Goal: Task Accomplishment & Management: Manage account settings

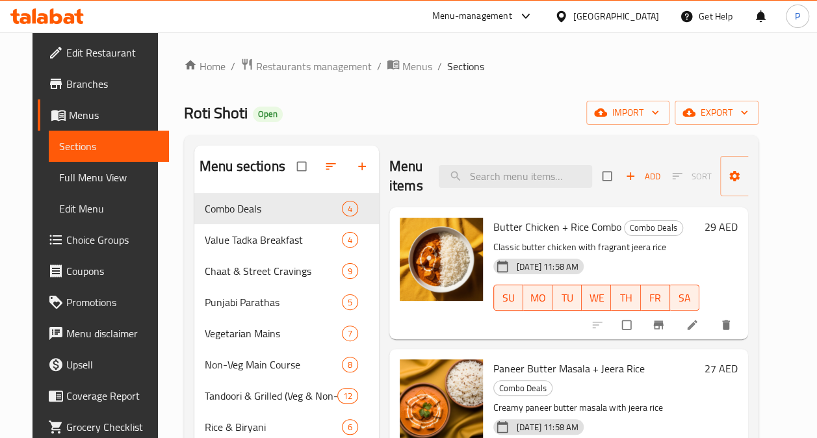
scroll to position [44, 0]
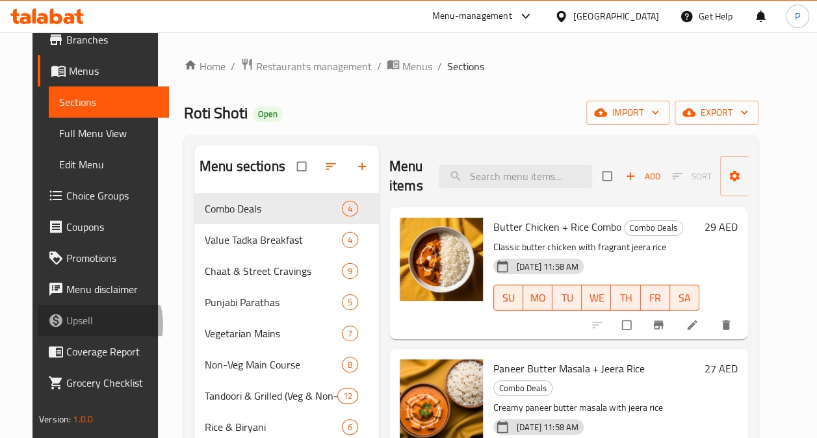
click at [66, 324] on span "Upsell" at bounding box center [112, 320] width 92 height 16
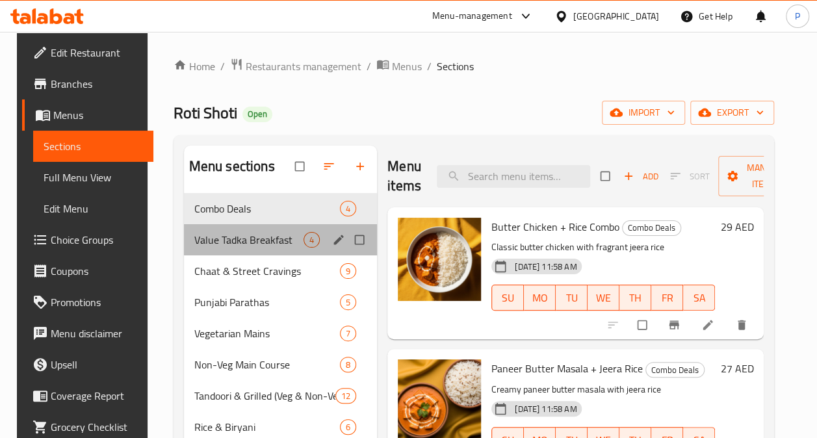
click at [242, 227] on div "Value Tadka Breakfast 4" at bounding box center [281, 239] width 194 height 31
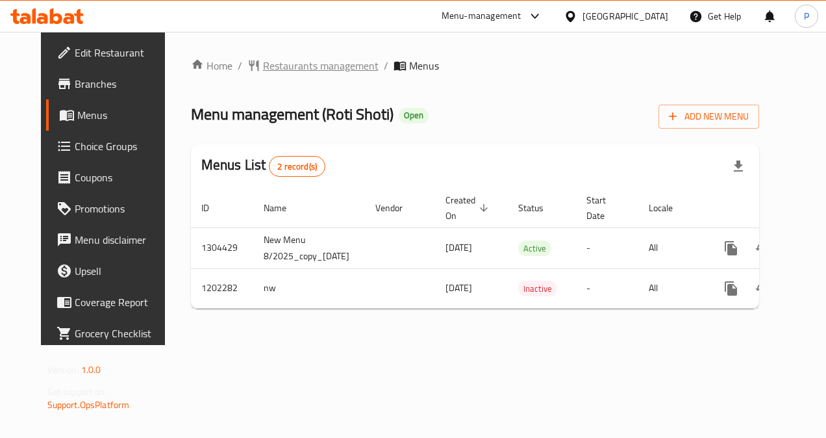
click at [266, 62] on span "Restaurants management" at bounding box center [321, 66] width 116 height 16
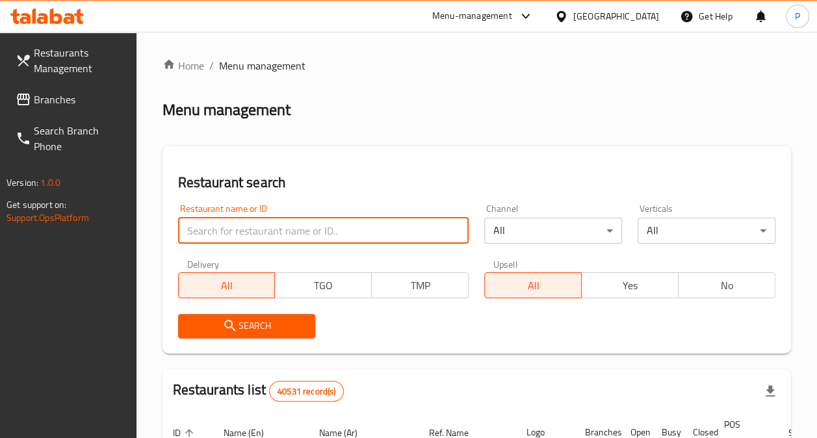
click at [281, 233] on input "search" at bounding box center [323, 231] width 291 height 26
type input "flame fusion"
click button "Search" at bounding box center [247, 326] width 138 height 24
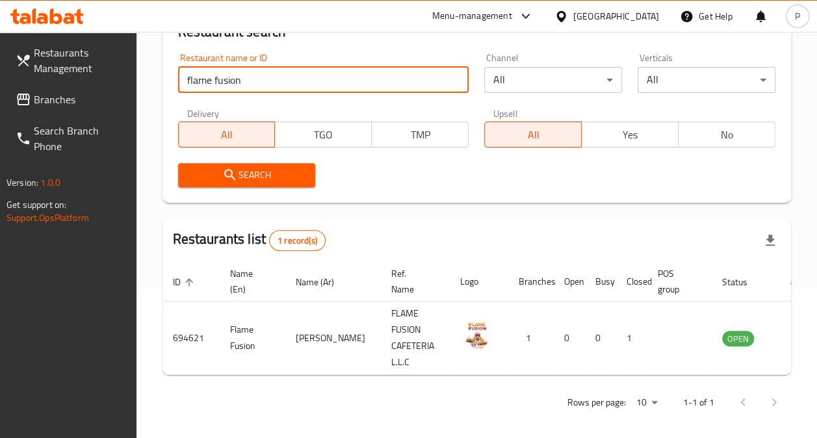
scroll to position [168, 0]
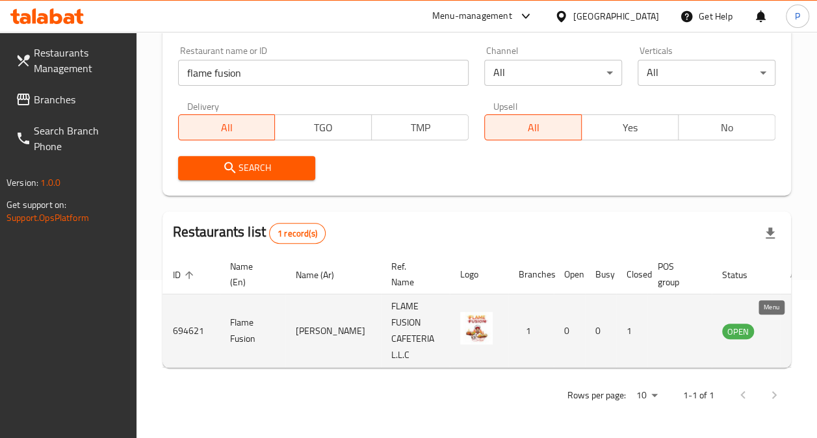
click at [791, 326] on icon "enhanced table" at bounding box center [798, 331] width 14 height 11
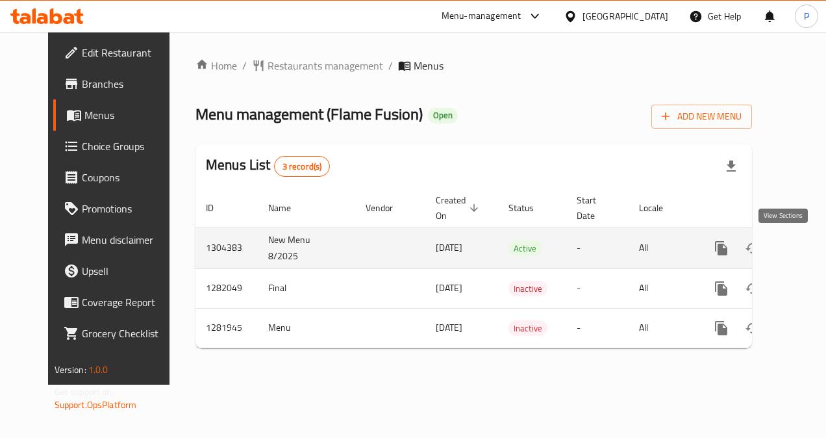
click at [807, 248] on icon "enhanced table" at bounding box center [815, 248] width 16 height 16
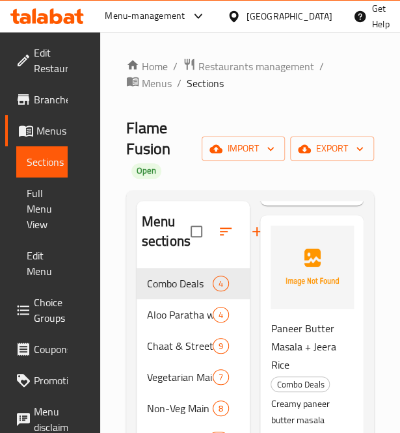
scroll to position [390, 0]
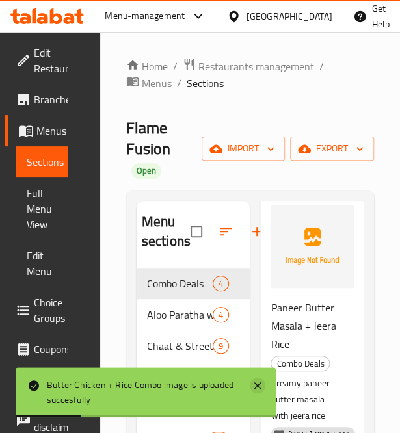
click at [257, 387] on icon at bounding box center [257, 385] width 16 height 16
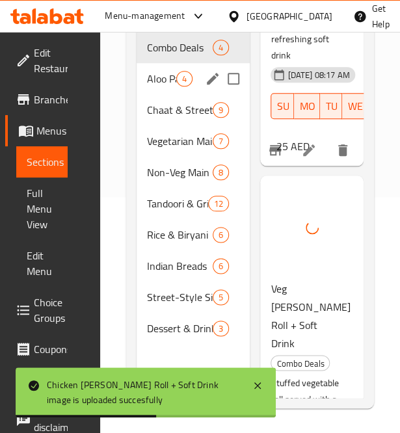
scroll to position [176, 0]
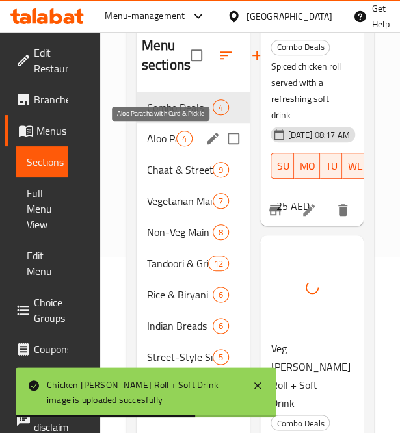
click at [171, 140] on span "Aloo Paratha with Curd & Pickle" at bounding box center [161, 139] width 29 height 16
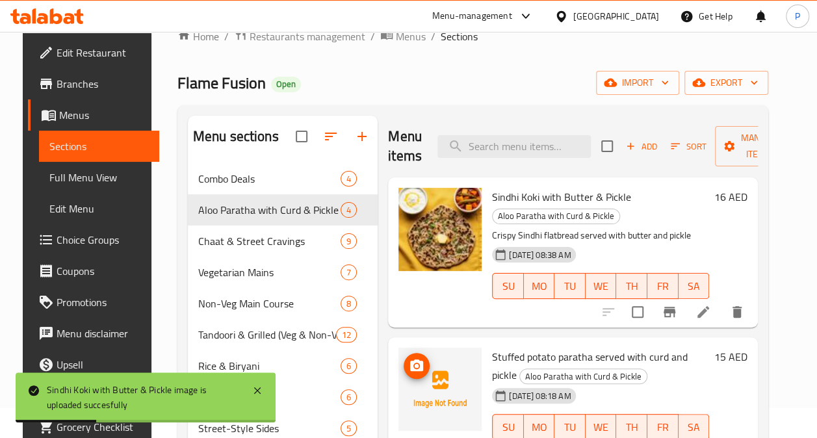
scroll to position [23, 0]
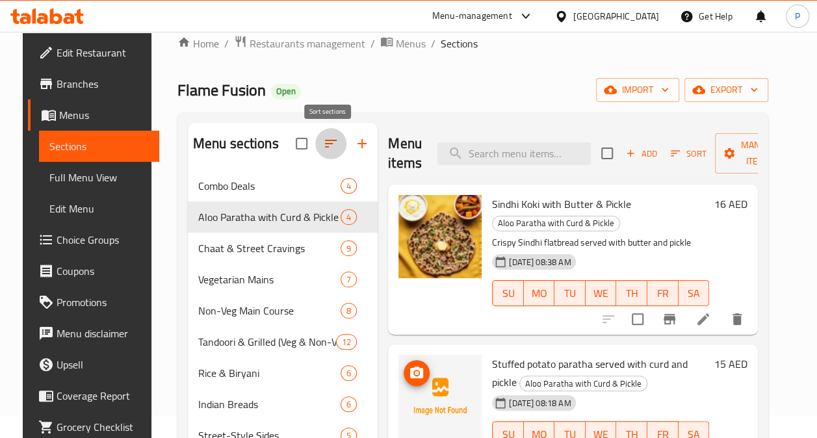
click at [327, 146] on icon "button" at bounding box center [331, 144] width 16 height 16
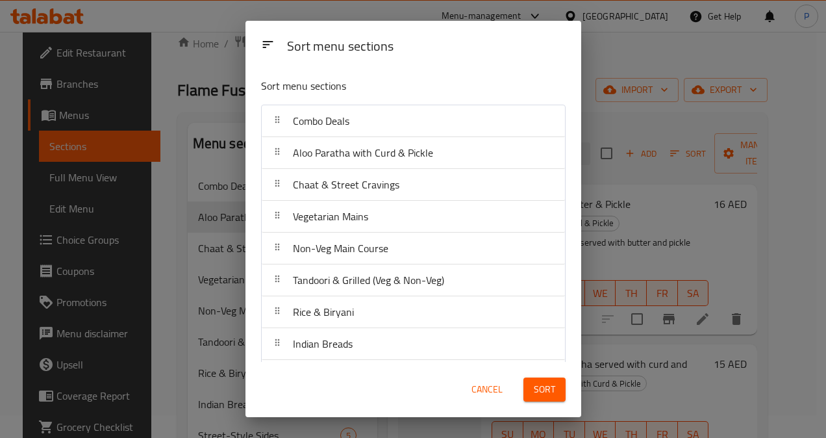
click at [670, 135] on div "Sort menu sections Sort menu sections Combo Deals Aloo Paratha with Curd & Pick…" at bounding box center [413, 219] width 826 height 438
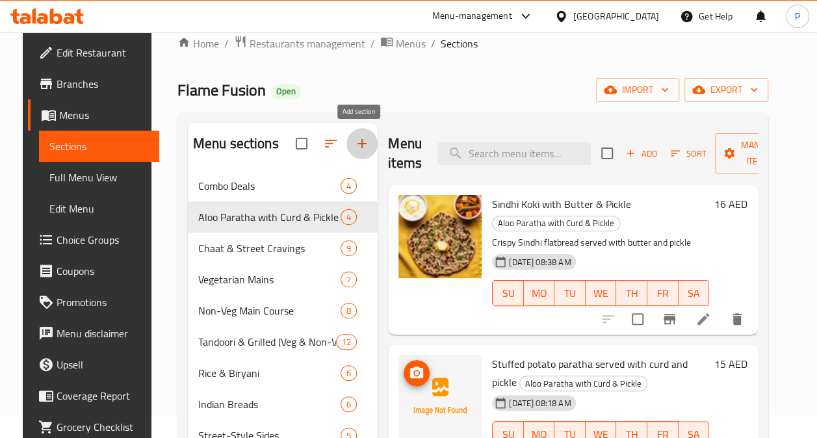
click at [357, 144] on icon "button" at bounding box center [361, 143] width 9 height 9
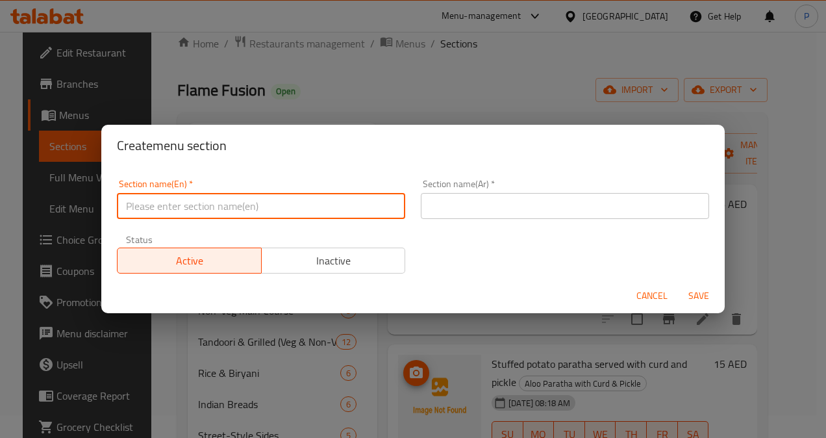
click at [188, 213] on input "text" at bounding box center [261, 206] width 288 height 26
type input "Punjabi Parathas"
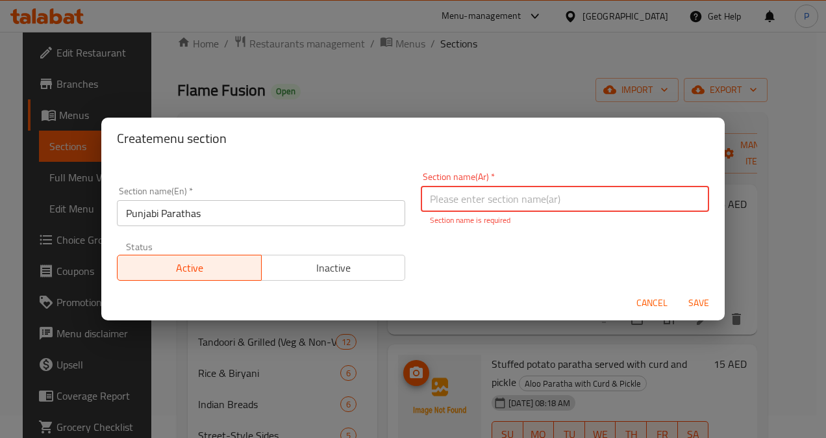
paste input "براتا بنجابي"
type input "براتا بنجابي"
click at [667, 257] on div "Section name(En)   * Punjabi Parathas Section name(En) * Section name(Ar)   * ب…" at bounding box center [413, 226] width 608 height 124
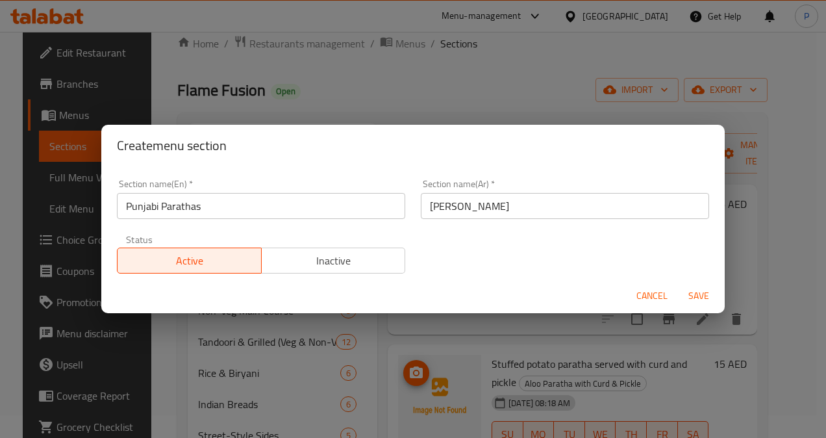
click at [708, 301] on span "Save" at bounding box center [698, 296] width 31 height 16
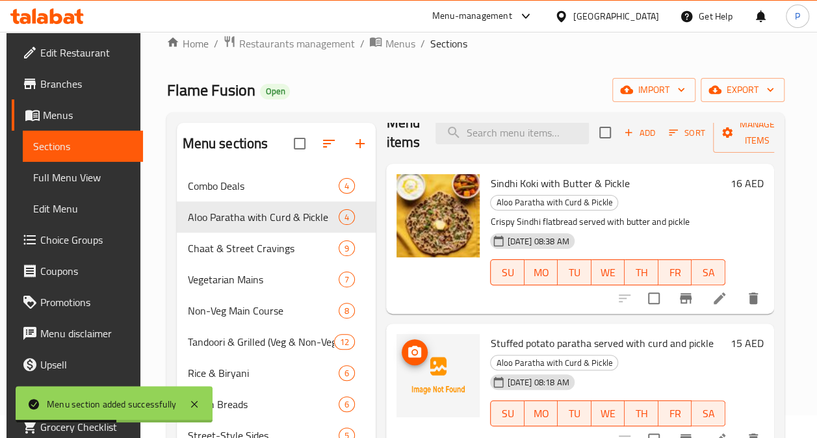
scroll to position [182, 0]
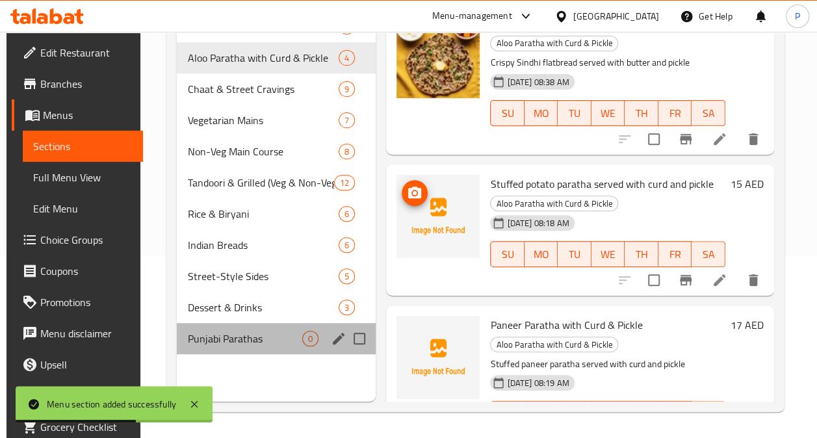
click at [233, 346] on div "Punjabi Parathas 0" at bounding box center [276, 338] width 199 height 31
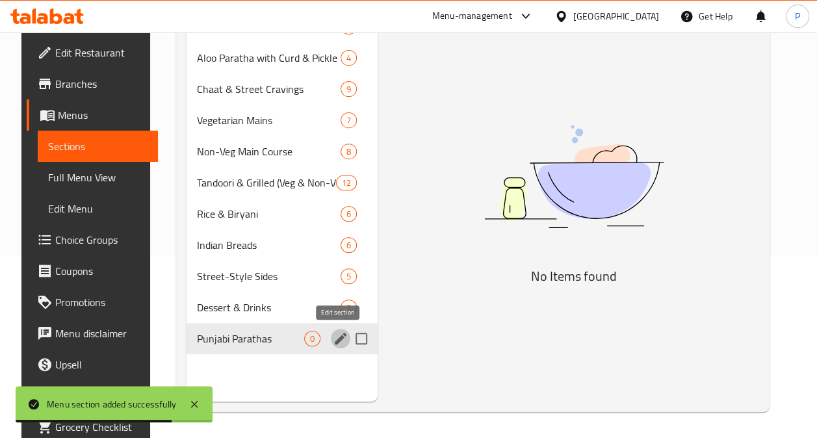
click at [340, 332] on icon "edit" at bounding box center [341, 339] width 16 height 16
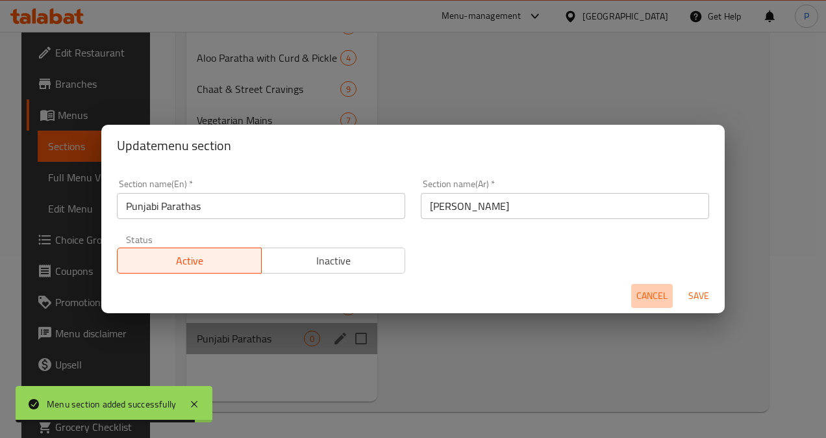
click at [661, 288] on span "Cancel" at bounding box center [652, 296] width 31 height 16
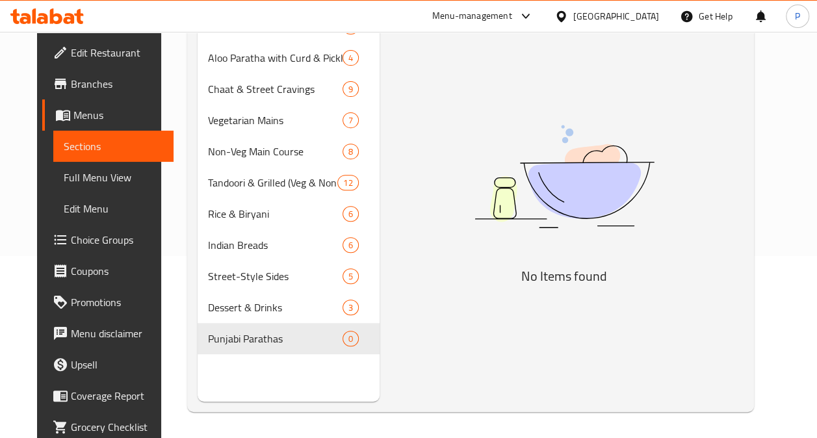
scroll to position [23, 0]
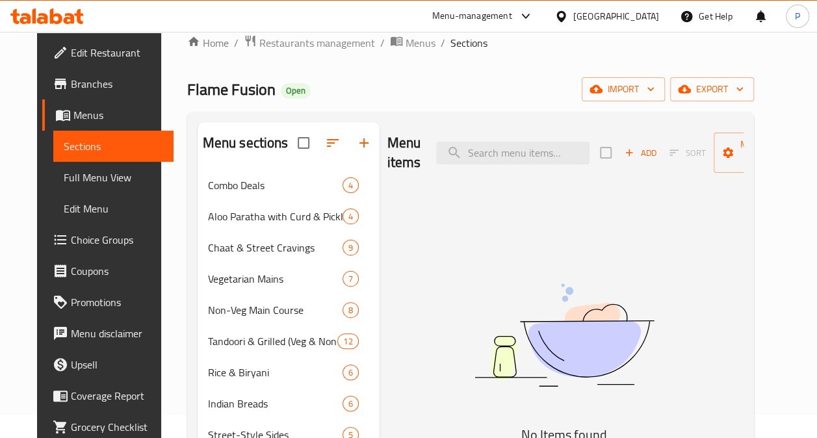
click at [646, 148] on span "Add" at bounding box center [639, 153] width 35 height 15
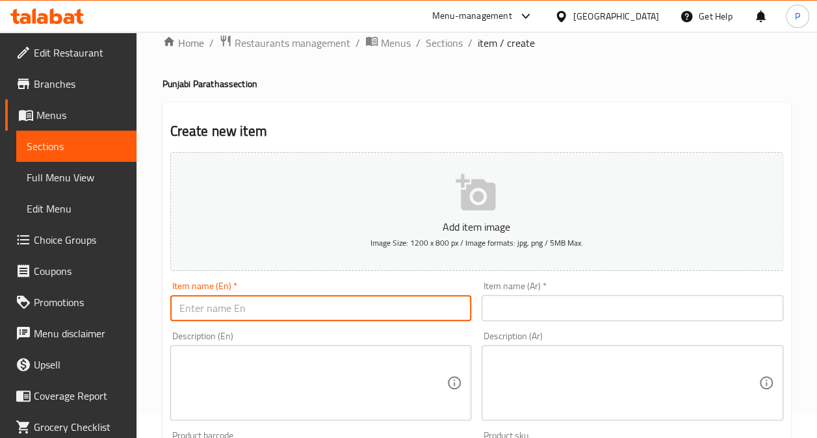
click at [286, 300] on input "text" at bounding box center [320, 308] width 301 height 26
type input "Aloo Paratha"
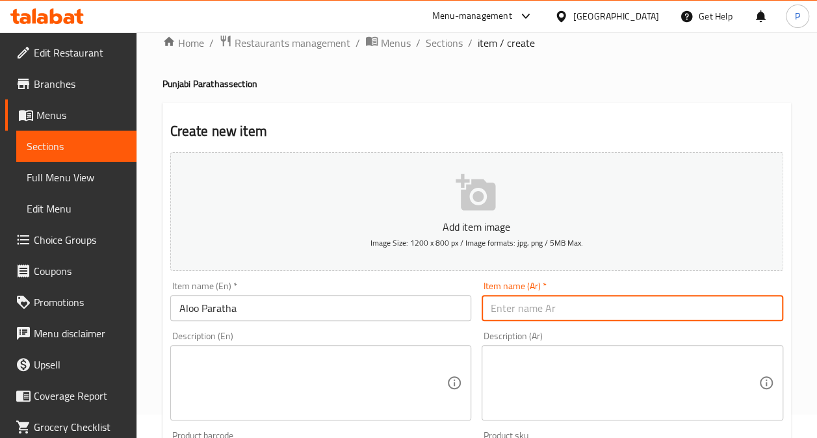
click at [521, 303] on input "text" at bounding box center [631, 308] width 301 height 26
paste input "براثا البطاطس"
type input "براثا البطاطس"
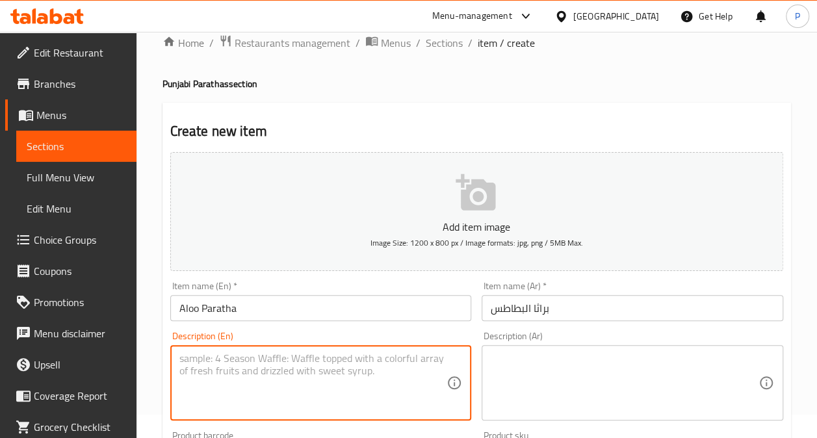
click at [272, 365] on textarea at bounding box center [313, 383] width 268 height 62
paste textarea "Whole wheat paratha stuffed with spiced potatoes"
type textarea "Whole wheat paratha stuffed with spiced potatoes"
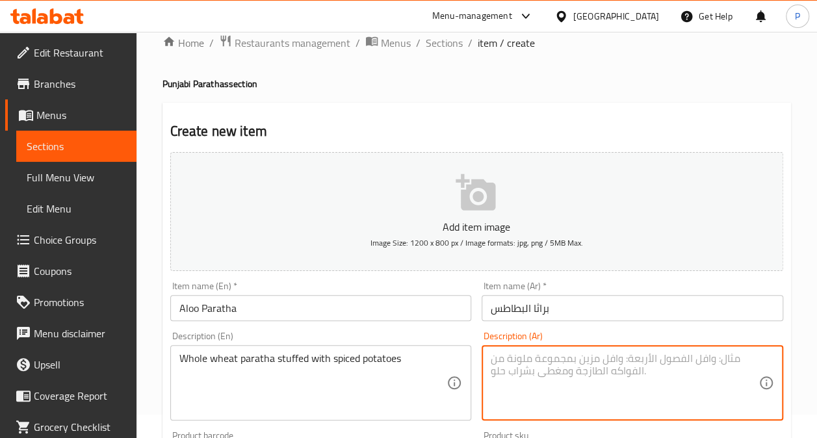
click at [522, 355] on textarea at bounding box center [624, 383] width 268 height 62
paste textarea "براثا محشي بالبطاطس"
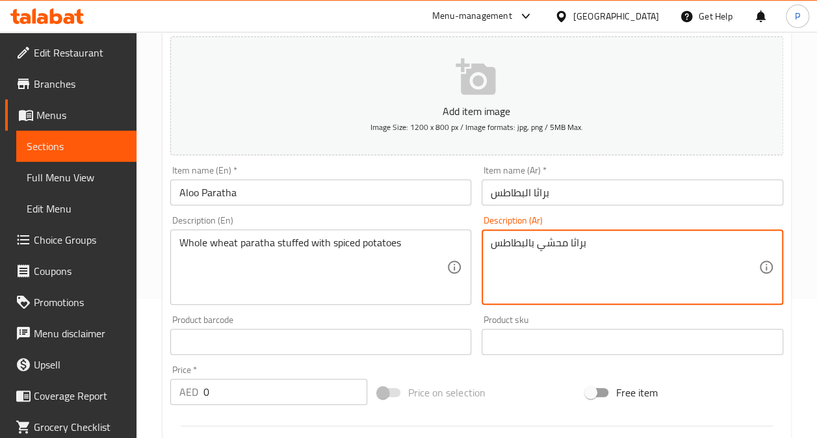
scroll to position [226, 0]
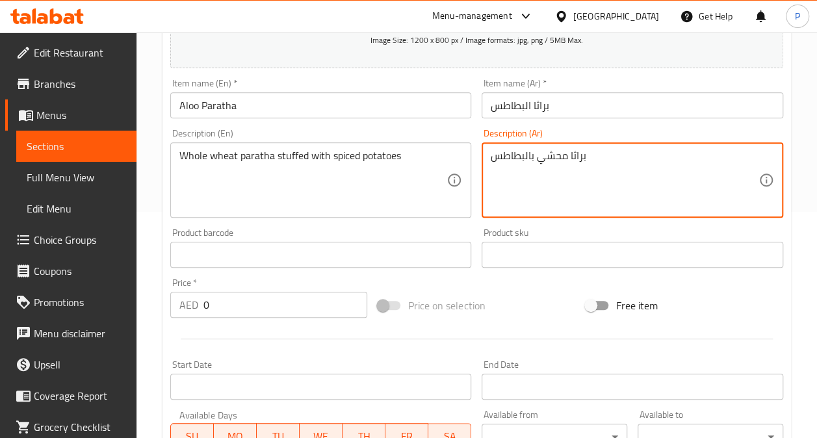
type textarea "براثا محشي بالبطاطس"
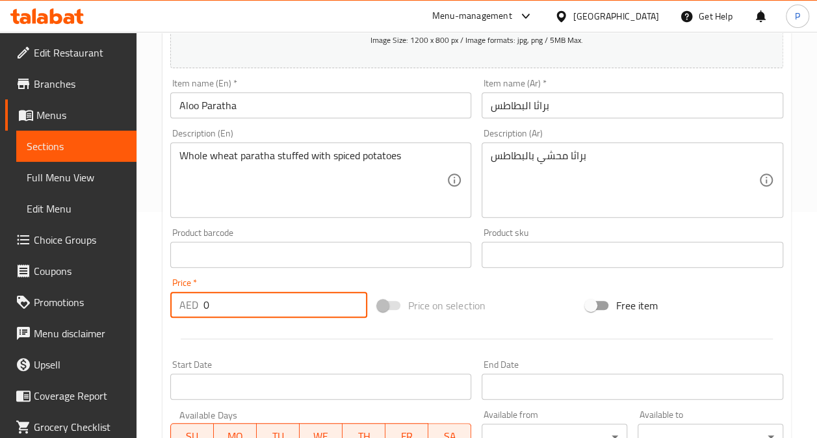
click at [244, 298] on input "0" at bounding box center [285, 305] width 164 height 26
type input "18"
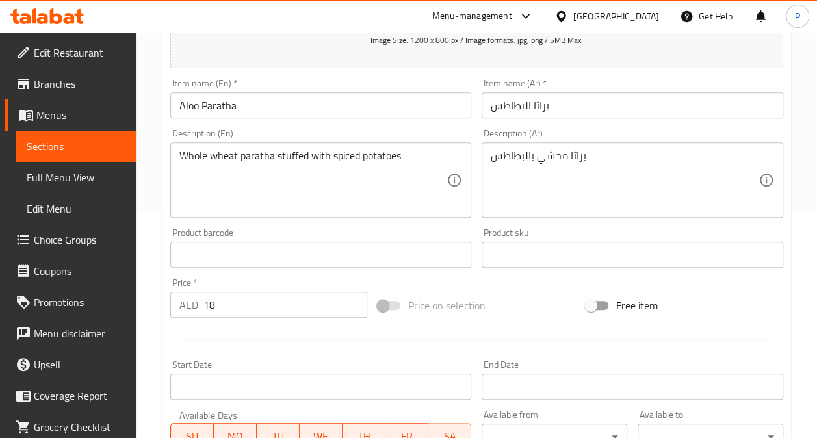
click at [518, 314] on div "Price on selection" at bounding box center [476, 305] width 208 height 35
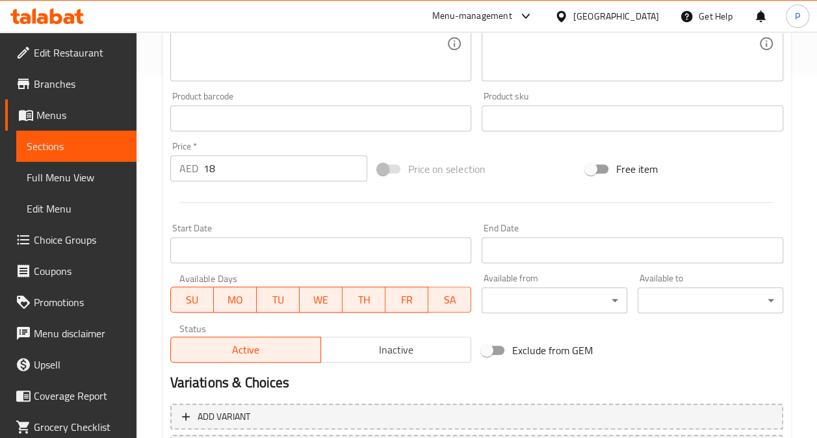
scroll to position [479, 0]
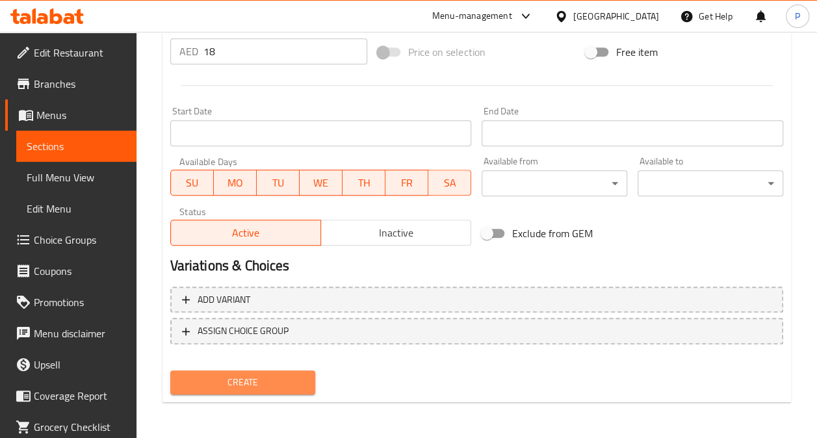
click at [259, 373] on button "Create" at bounding box center [243, 382] width 146 height 24
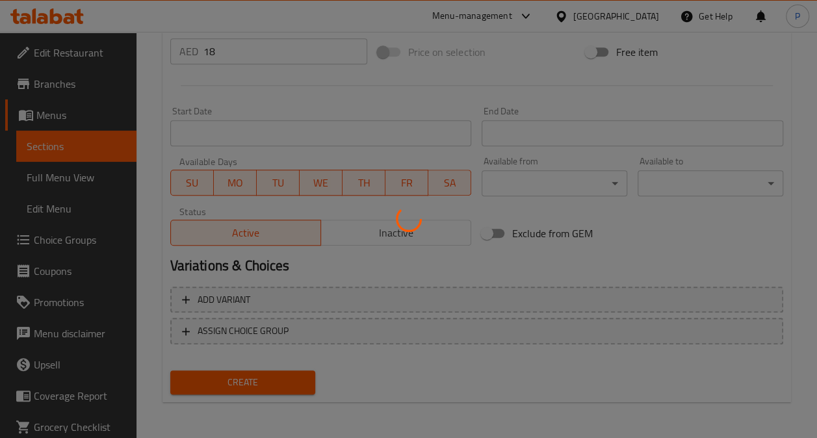
type input "0"
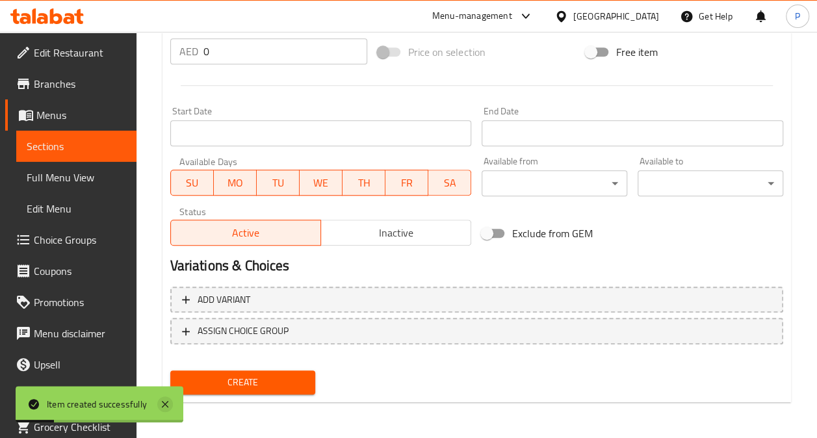
click at [161, 409] on icon at bounding box center [165, 404] width 16 height 16
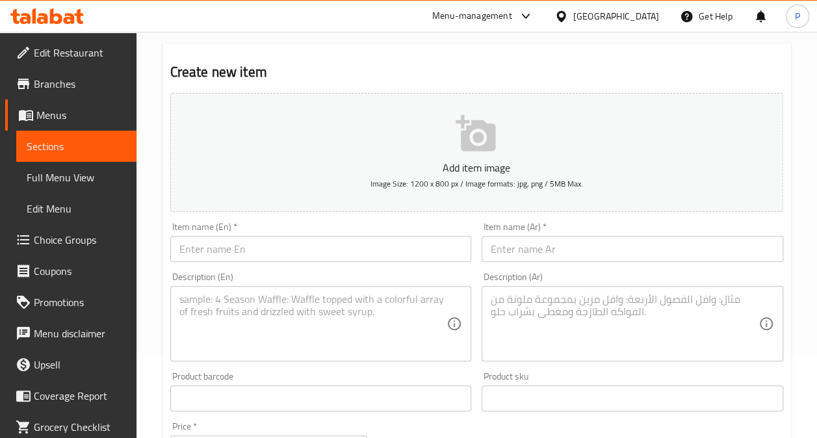
scroll to position [83, 0]
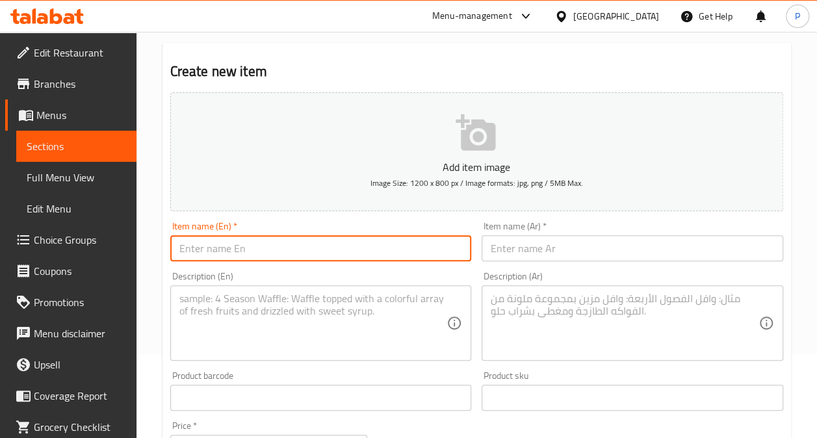
click at [257, 249] on input "text" at bounding box center [320, 248] width 301 height 26
paste input "Sindhi Koki"
type input "Sindhi Koki"
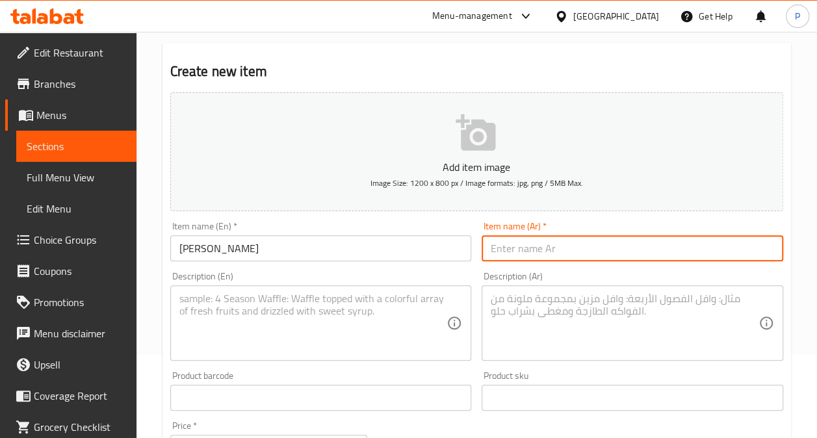
click at [524, 255] on input "text" at bounding box center [631, 248] width 301 height 26
paste input "سندي كوكي"
type input "سندي كوكي"
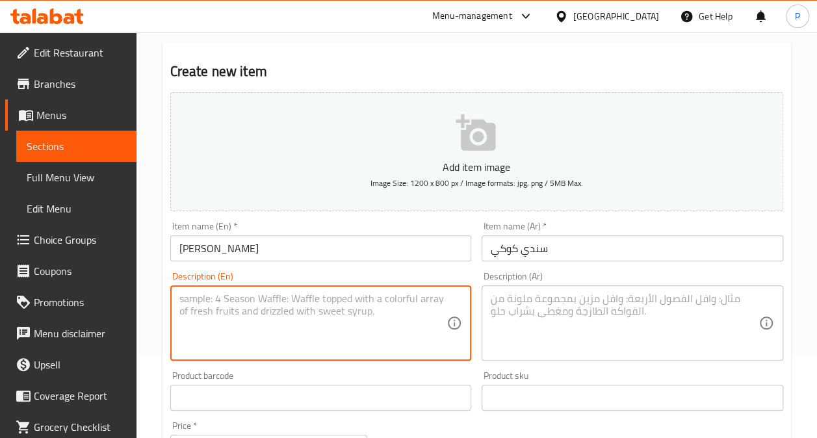
click at [320, 298] on textarea at bounding box center [313, 323] width 268 height 62
paste textarea "Crispy Sindhi flatbread"
type textarea "Crispy Sindhi flatbread"
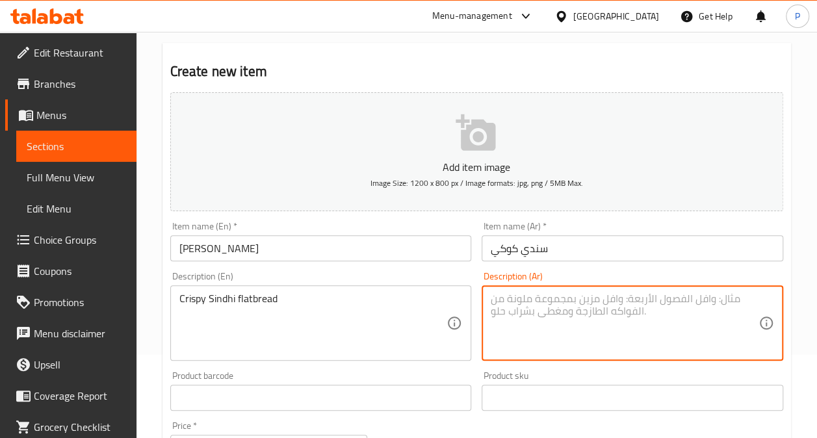
click at [553, 311] on textarea at bounding box center [624, 323] width 268 height 62
paste textarea "خبز سندي مقرمش"
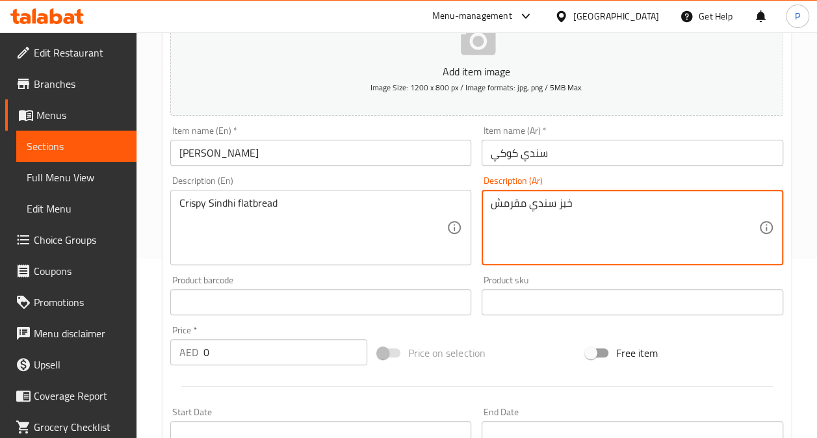
type textarea "خبز سندي مقرمش"
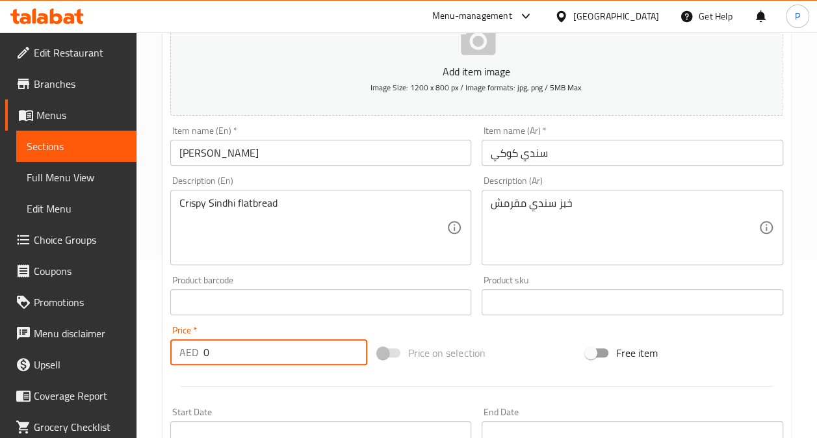
click at [283, 352] on input "0" at bounding box center [285, 352] width 164 height 26
type input "19"
click at [409, 282] on div "Product barcode Product barcode" at bounding box center [320, 295] width 301 height 40
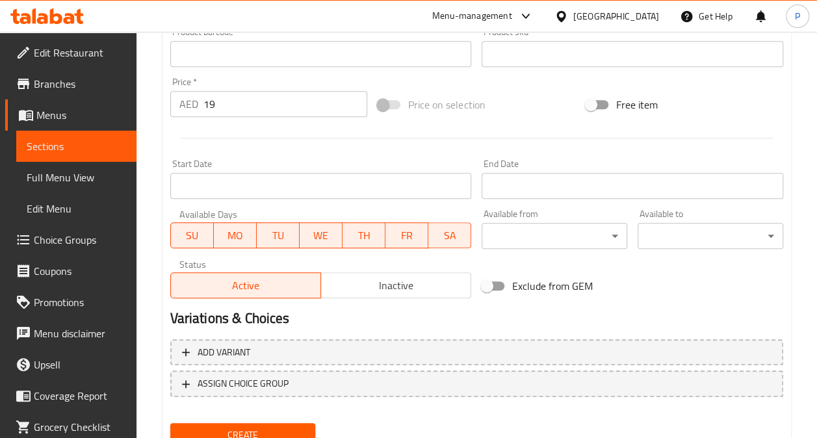
scroll to position [479, 0]
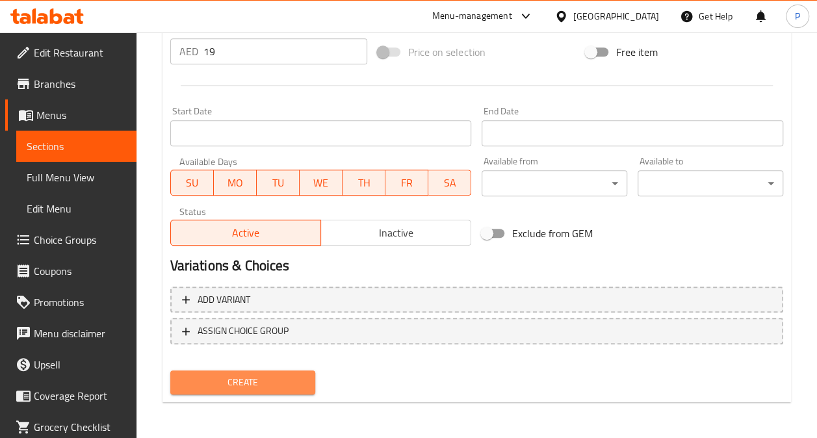
click at [271, 381] on span "Create" at bounding box center [243, 382] width 125 height 16
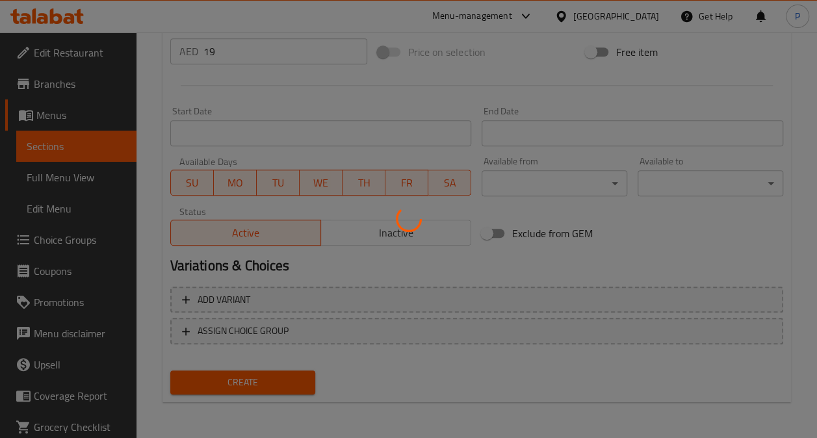
type input "0"
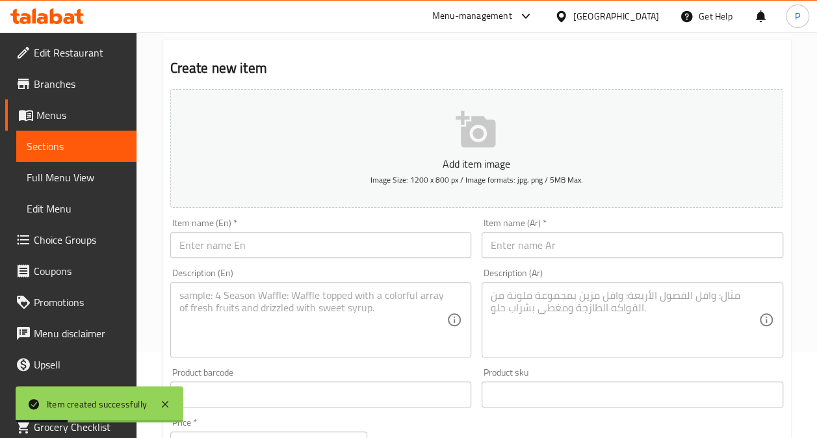
scroll to position [83, 0]
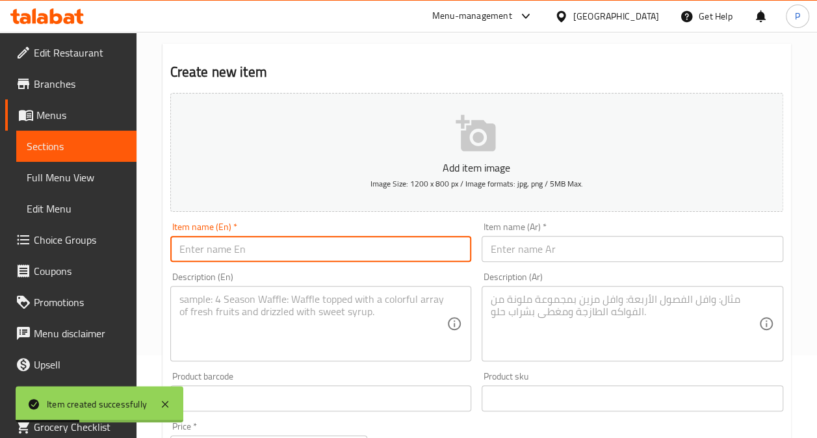
click at [225, 238] on input "text" at bounding box center [320, 249] width 301 height 26
paste input "Aloo Methi Paratha"
type input "Aloo Methi Paratha"
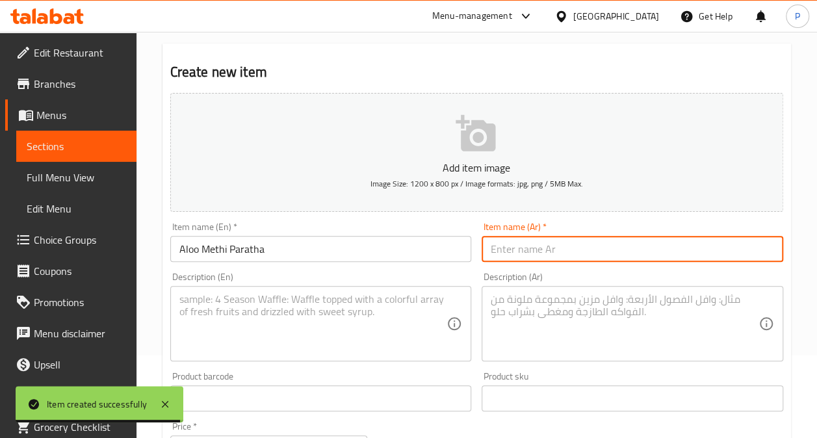
click at [566, 243] on input "text" at bounding box center [631, 249] width 301 height 26
paste input "براثا البطاطس الحلبة"
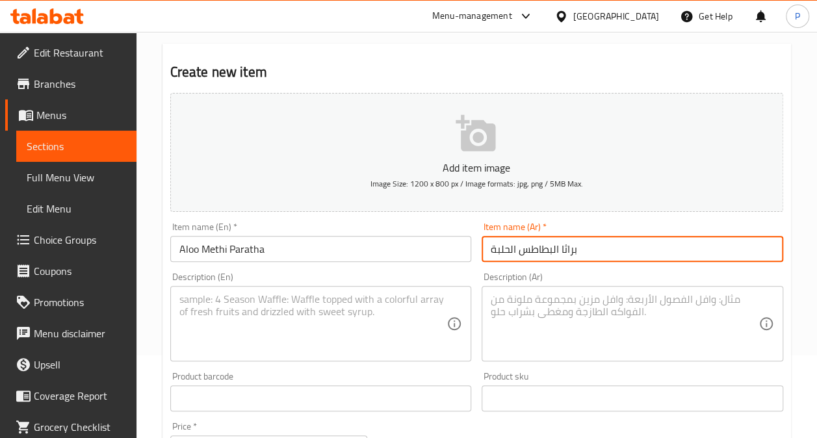
type input "براثا البطاطس الحلبة"
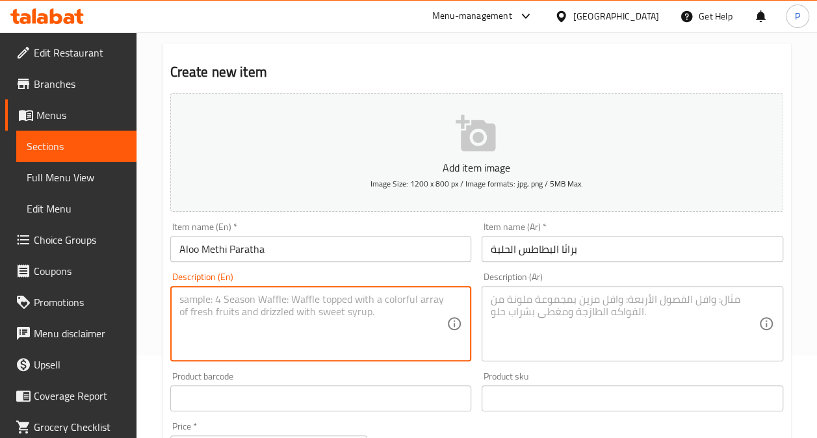
click at [324, 331] on textarea at bounding box center [313, 324] width 268 height 62
paste textarea "Whole wheat paratha stuffed with potato and fenugreek"
type textarea "Whole wheat paratha stuffed with potato and fenugreek"
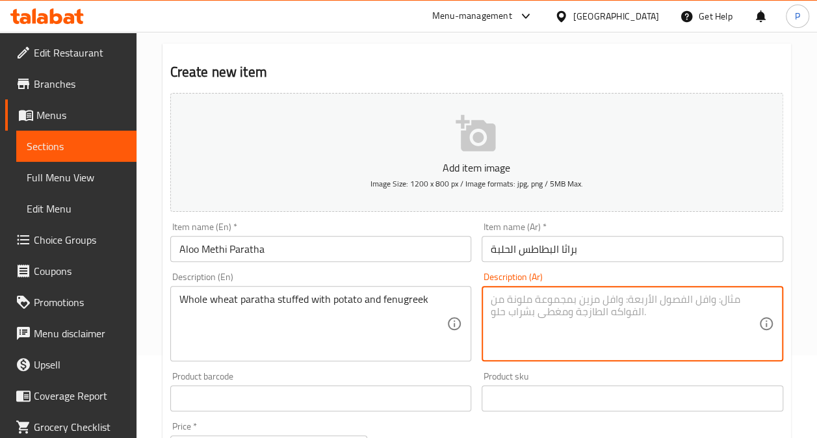
click at [557, 322] on textarea at bounding box center [624, 324] width 268 height 62
paste textarea "براثا محشي بالبطاطس والحلبة"
type textarea "براثا محشي بالبطاطس والحلبة"
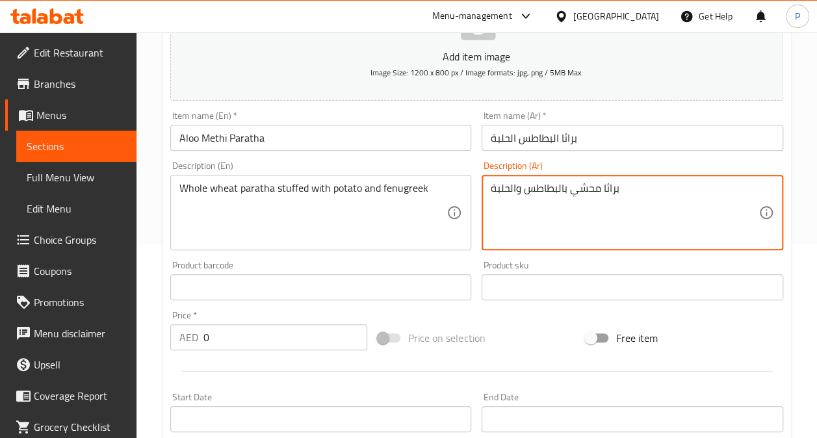
scroll to position [196, 0]
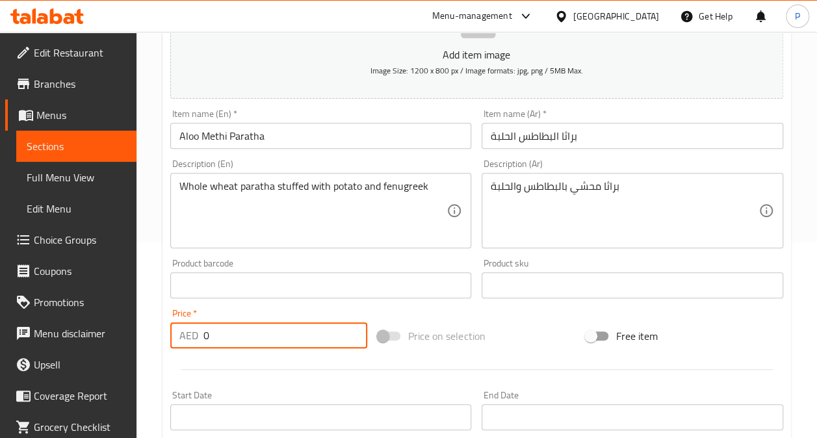
click at [221, 337] on input "0" at bounding box center [285, 335] width 164 height 26
type input "17"
click at [472, 316] on div "Add item image Image Size: 1200 x 800 px / Image formats: jpg, png / 5MB Max. I…" at bounding box center [476, 255] width 623 height 560
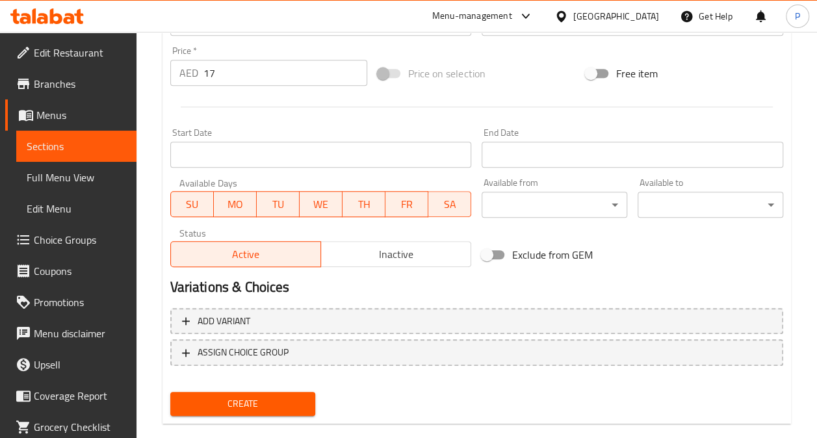
scroll to position [479, 0]
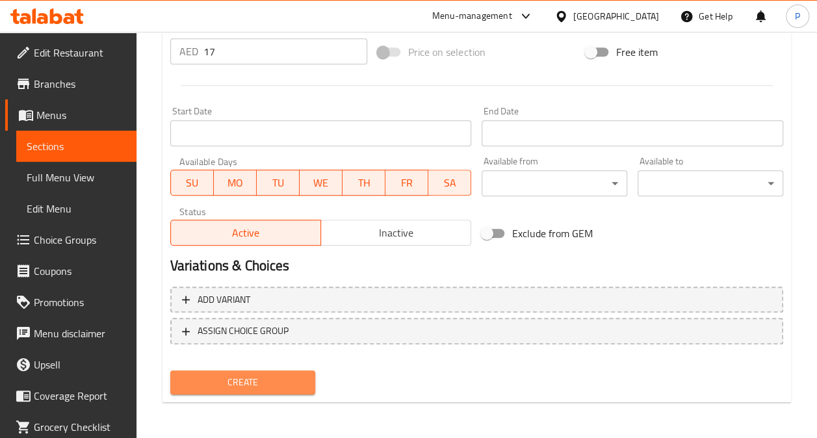
click at [241, 372] on button "Create" at bounding box center [243, 382] width 146 height 24
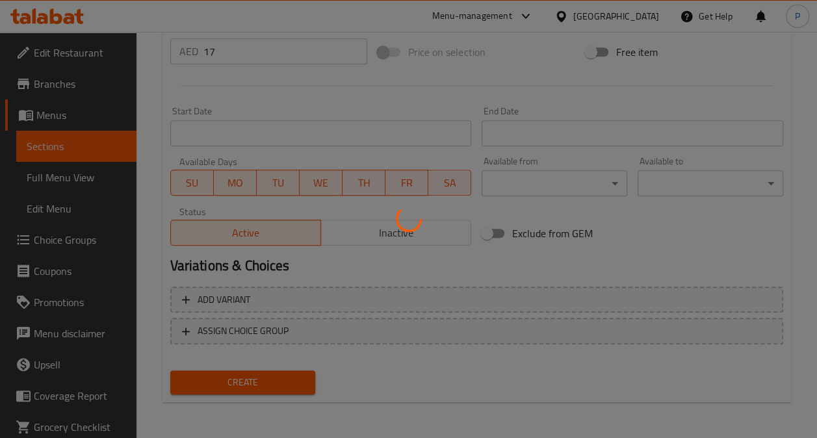
type input "0"
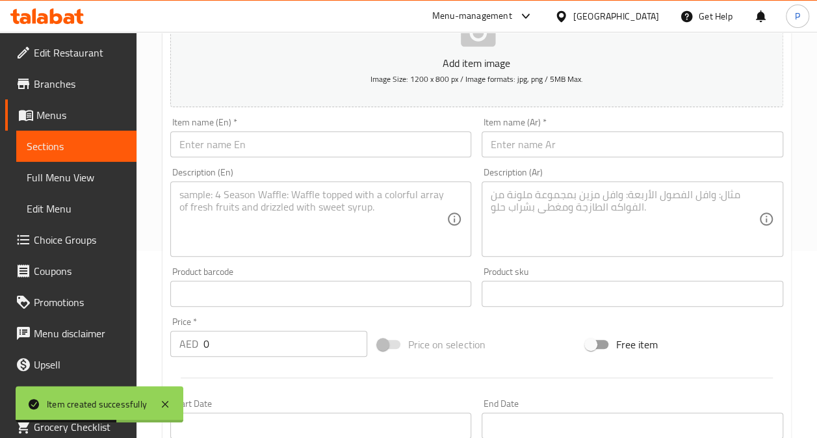
scroll to position [161, 0]
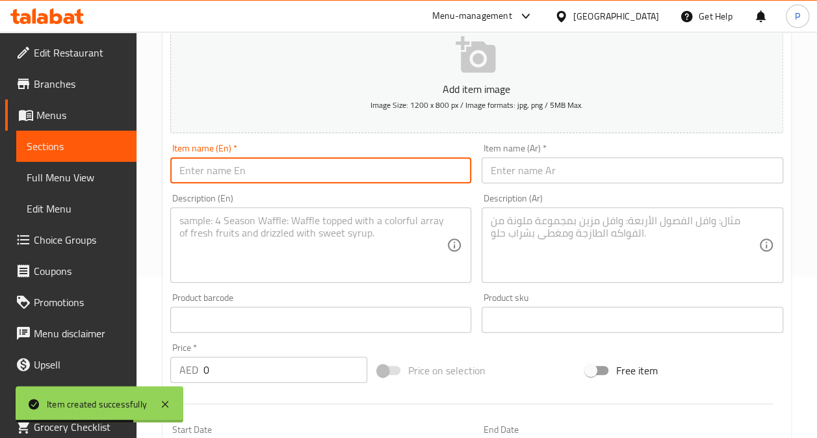
click at [228, 177] on input "text" at bounding box center [320, 170] width 301 height 26
paste input "Paneer Paratha"
type input "Paneer Paratha"
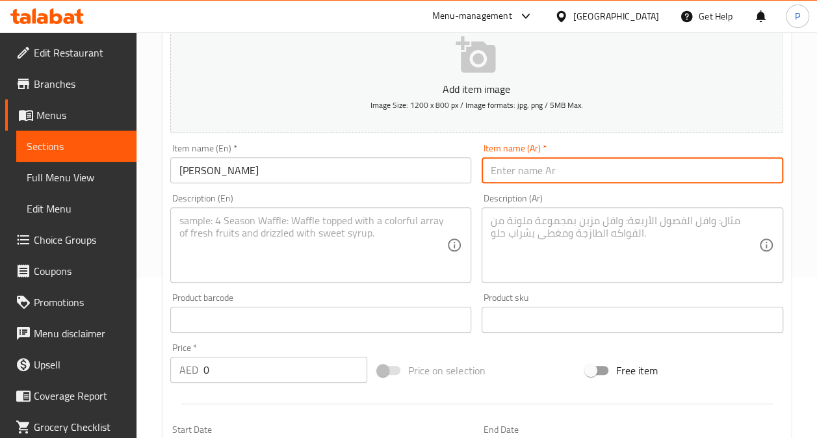
click at [537, 166] on input "text" at bounding box center [631, 170] width 301 height 26
paste input "براثا البانير"
type input "براثا البانير"
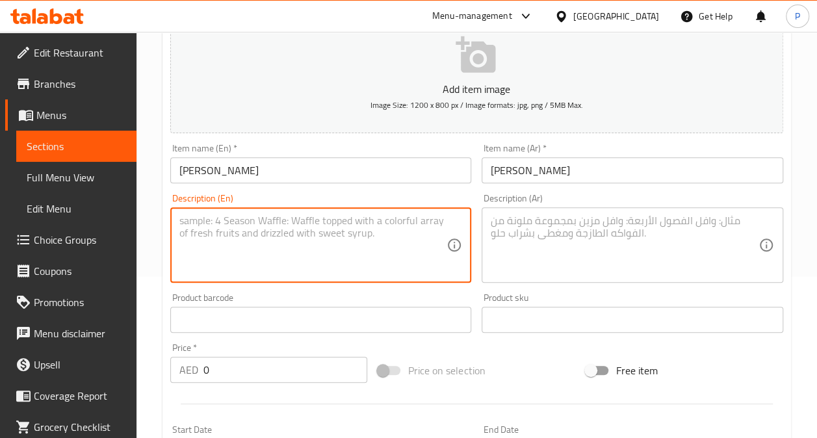
click at [281, 253] on textarea at bounding box center [313, 245] width 268 height 62
paste textarea "Whole wheat paratha stuffed with spiced cottage cheese"
type textarea "Whole wheat paratha stuffed with spiced cottage cheese"
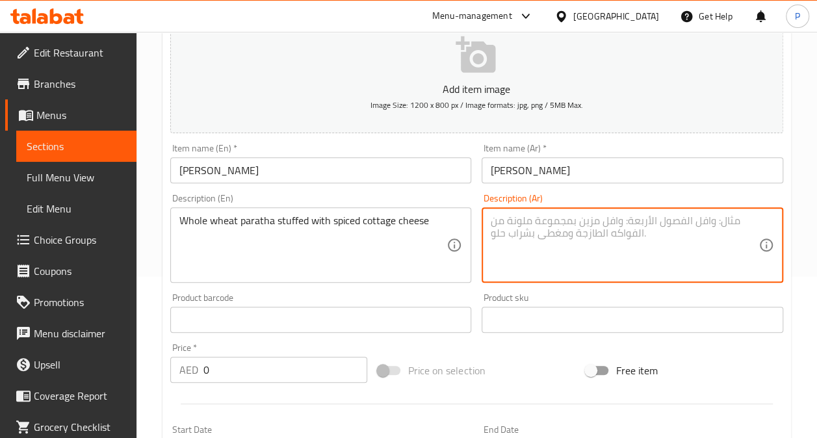
click at [574, 229] on textarea at bounding box center [624, 245] width 268 height 62
paste textarea "براثا محشي بالبانير"
type textarea "براثا محشي بالبانير"
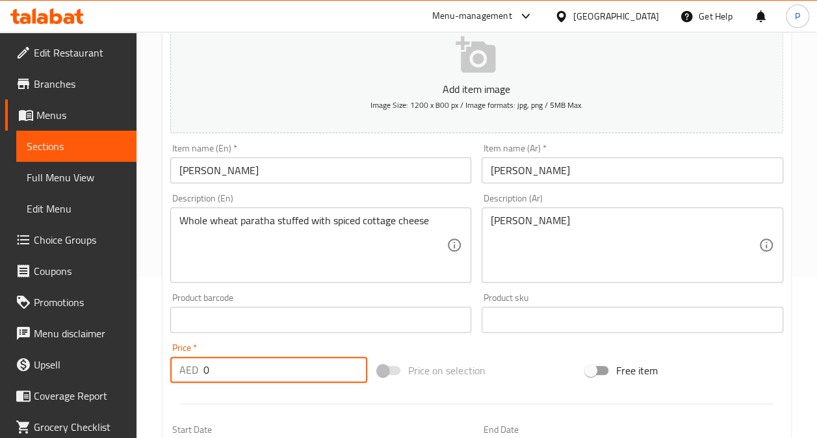
click at [263, 368] on input "0" at bounding box center [285, 370] width 164 height 26
type input "18"
click at [359, 348] on div "Price   * AED 18 Price *" at bounding box center [268, 363] width 197 height 40
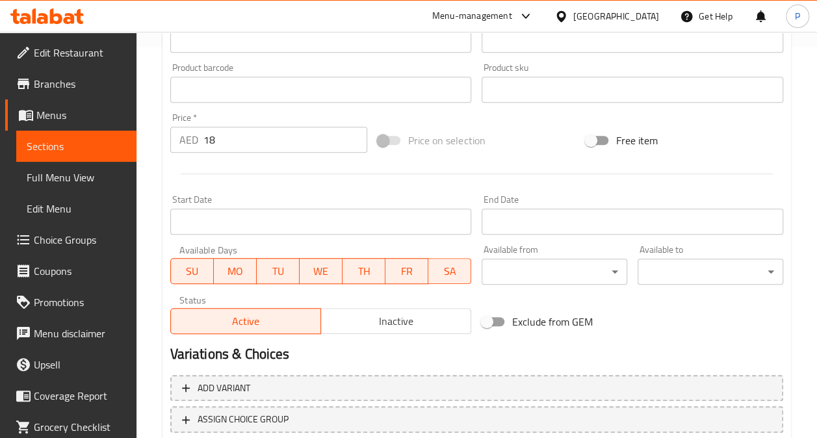
scroll to position [479, 0]
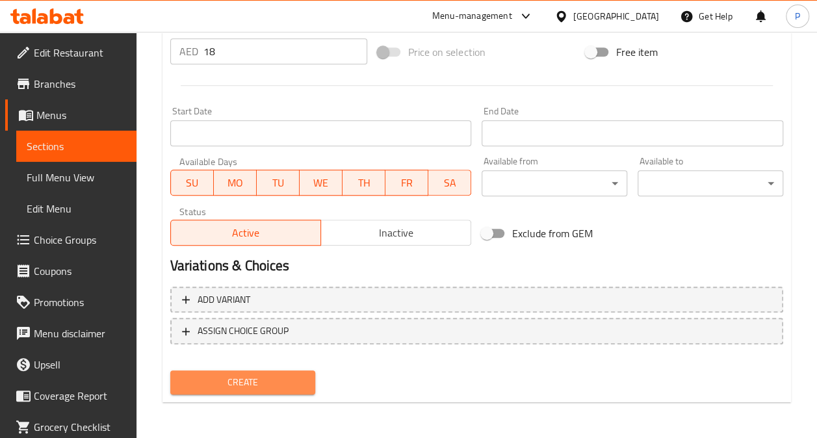
click at [259, 375] on span "Create" at bounding box center [243, 382] width 125 height 16
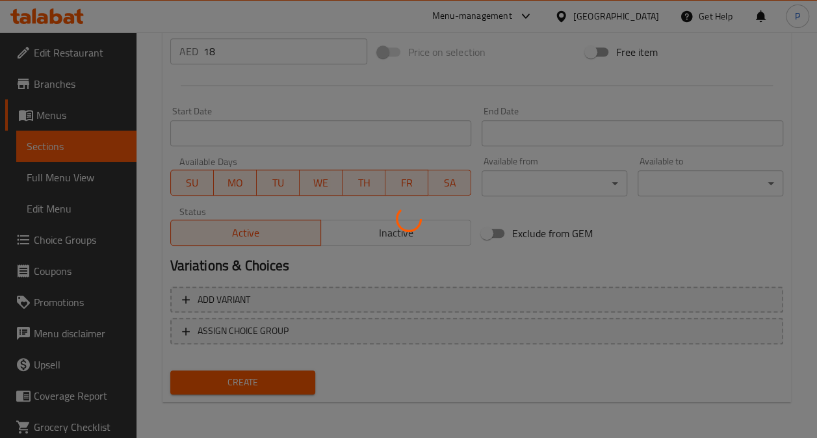
type input "0"
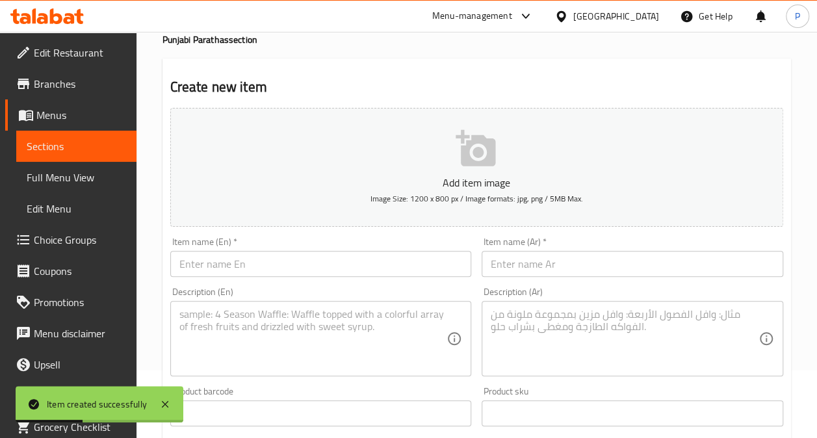
scroll to position [58, 0]
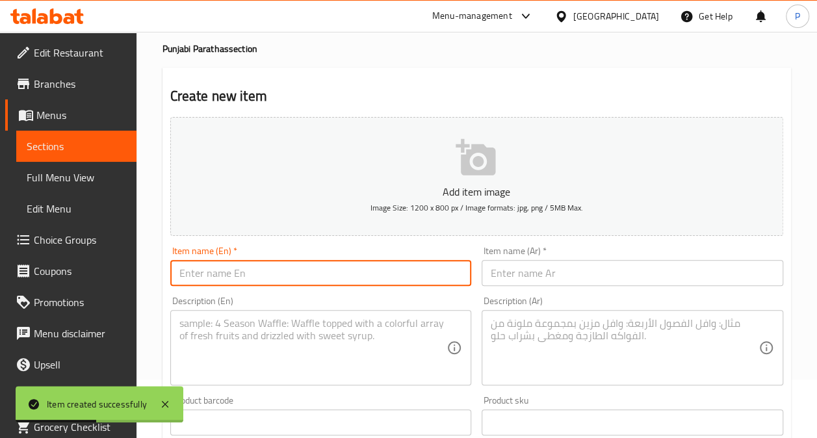
click at [221, 264] on input "text" at bounding box center [320, 273] width 301 height 26
paste input "Gobi Paratha"
type input "Gobi Paratha"
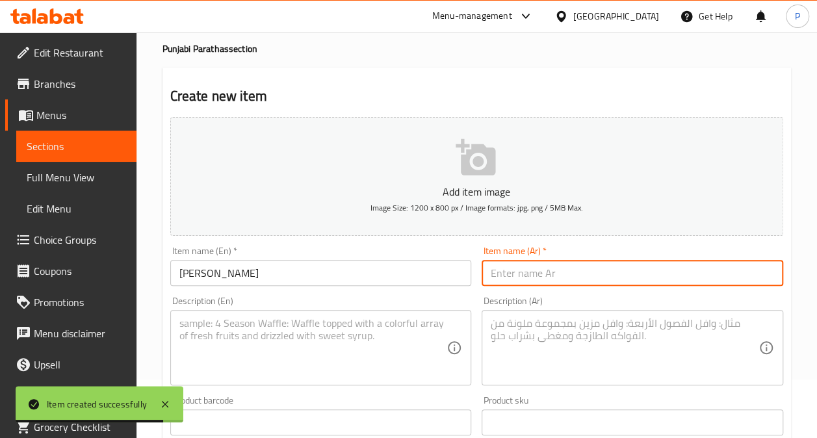
click at [515, 276] on input "text" at bounding box center [631, 273] width 301 height 26
paste input "براثا القرنبيط"
type input "براثا القرنبيط"
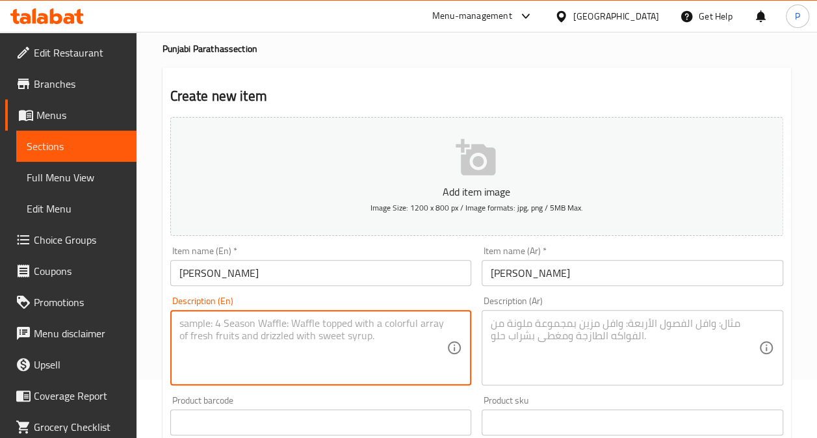
drag, startPoint x: 227, startPoint y: 331, endPoint x: 576, endPoint y: 451, distance: 369.0
click at [576, 379] on html "​ Menu-management United Arab Emirates Get Help P Edit Restaurant Branches Menu…" at bounding box center [408, 161] width 817 height 438
paste textarea "Whole wheat paratha stuffed with spiced cauliflower"
type textarea "Whole wheat paratha stuffed with spiced cauliflower"
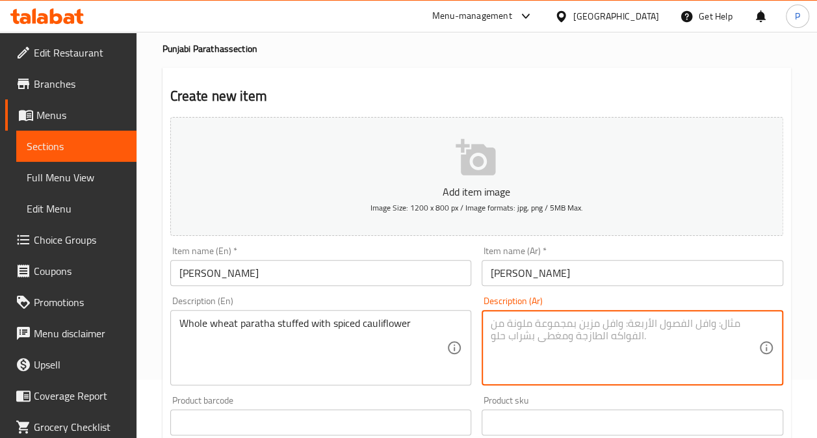
click at [502, 322] on textarea at bounding box center [624, 348] width 268 height 62
paste textarea "براثا محشي بالقرنبيط"
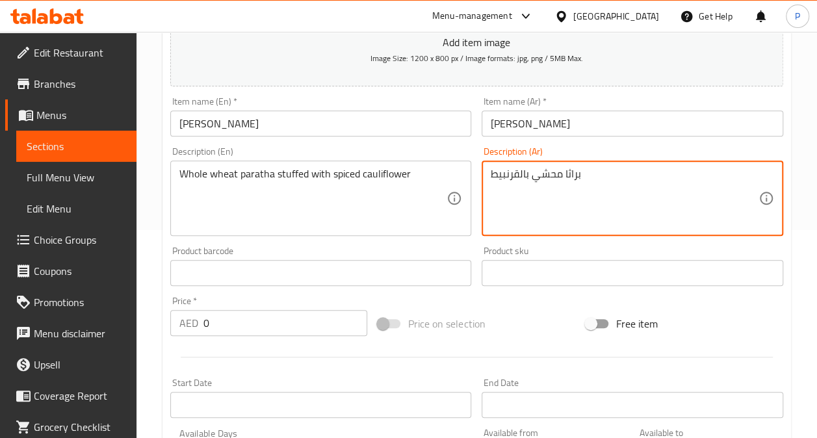
type textarea "براثا محشي بالقرنبيط"
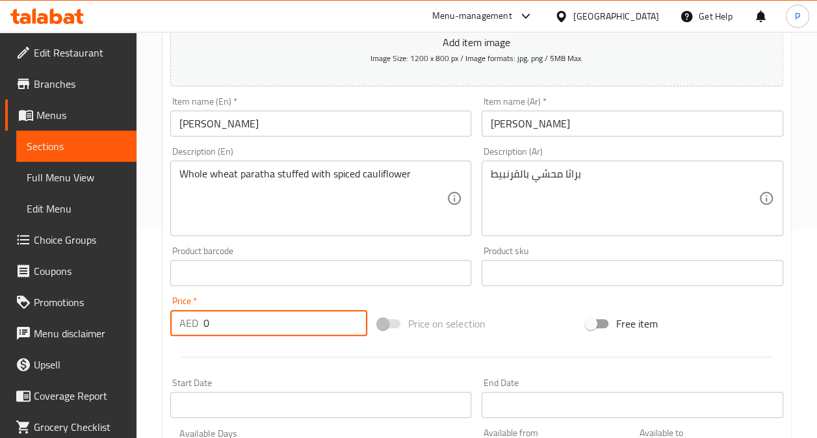
click at [272, 324] on input "0" at bounding box center [285, 323] width 164 height 26
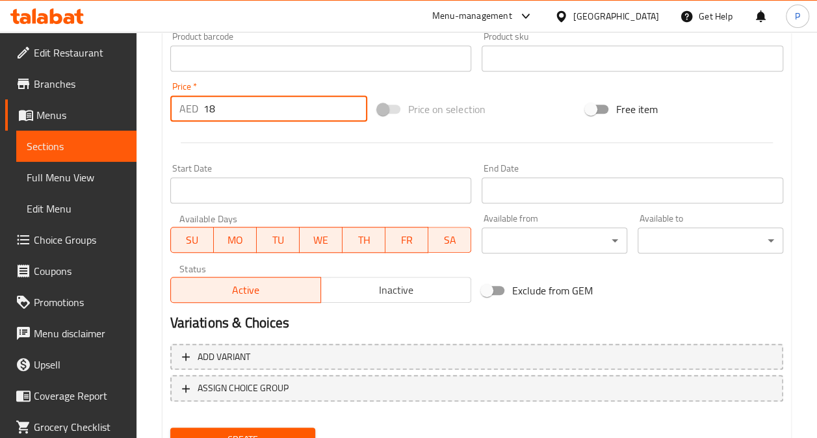
scroll to position [479, 0]
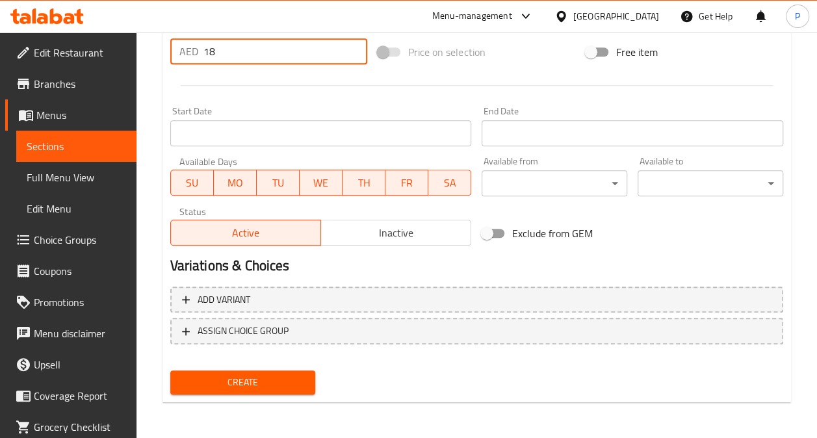
type input "18"
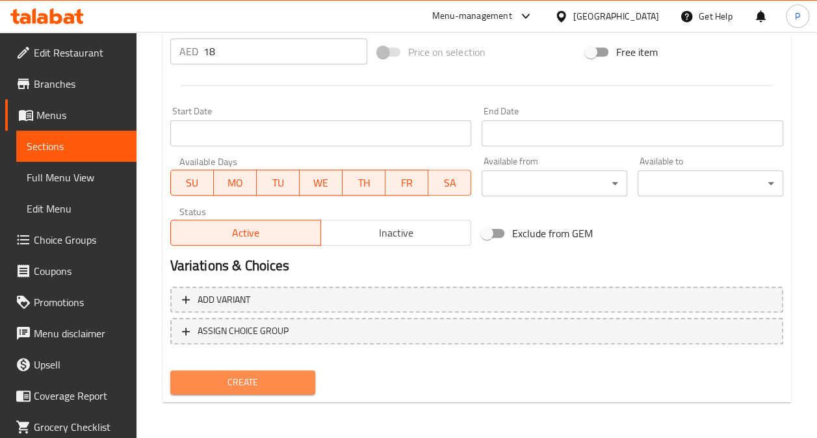
click at [242, 384] on span "Create" at bounding box center [243, 382] width 125 height 16
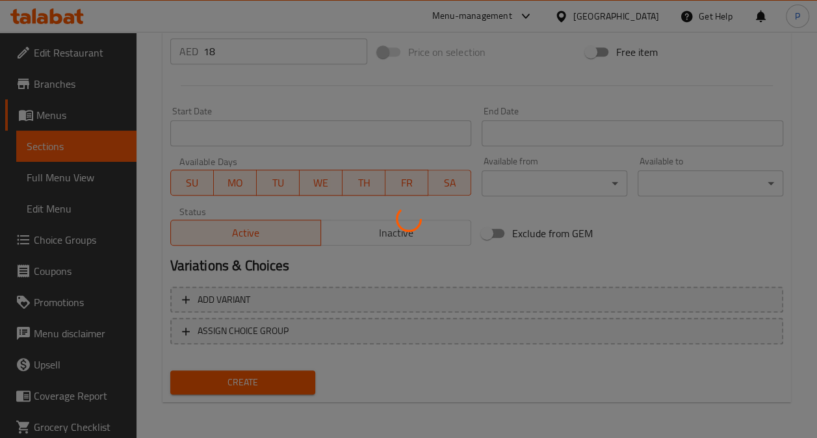
type input "0"
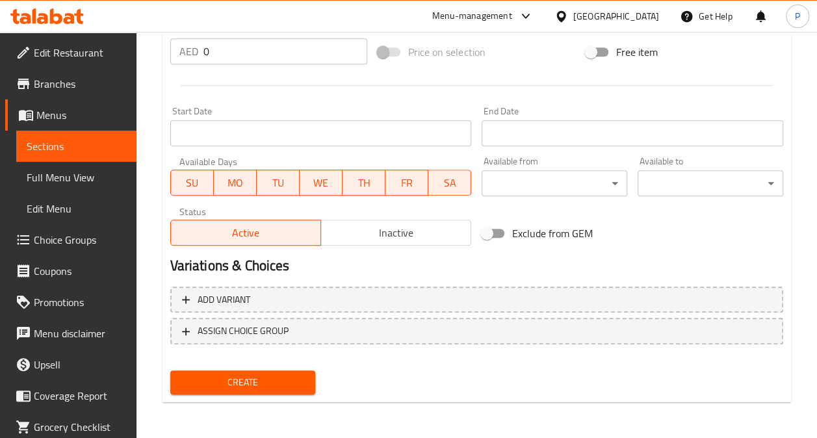
click at [539, 372] on div "Create" at bounding box center [476, 382] width 623 height 34
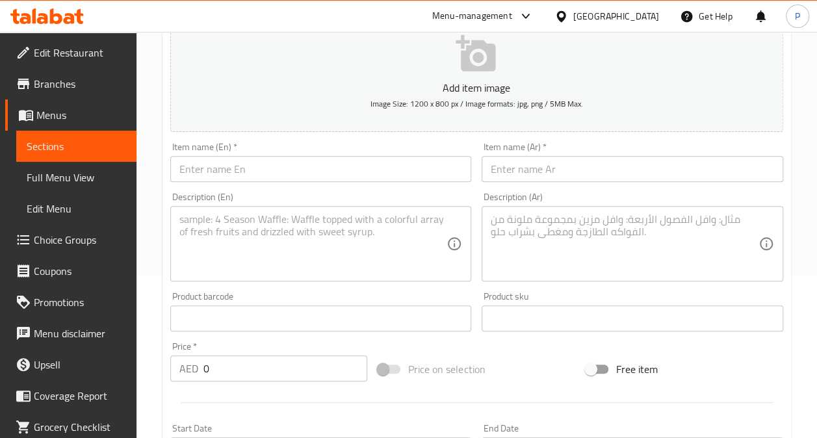
scroll to position [0, 0]
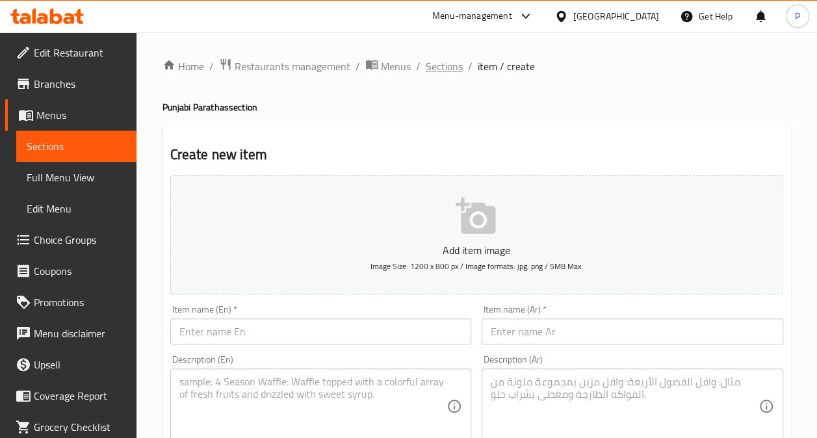
click at [442, 66] on span "Sections" at bounding box center [444, 66] width 37 height 16
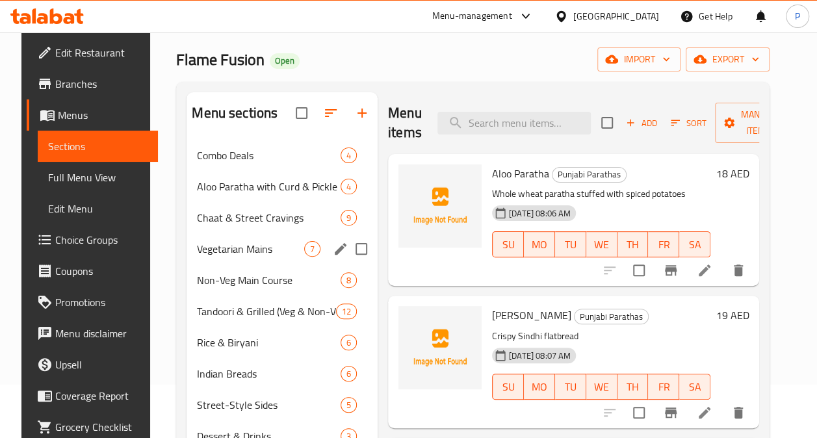
scroll to position [84, 0]
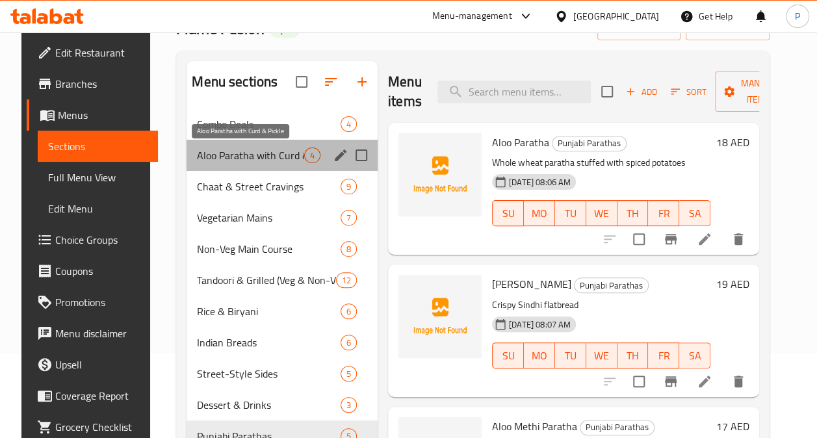
click at [236, 159] on span "Aloo Paratha with Curd & Pickle" at bounding box center [250, 155] width 107 height 16
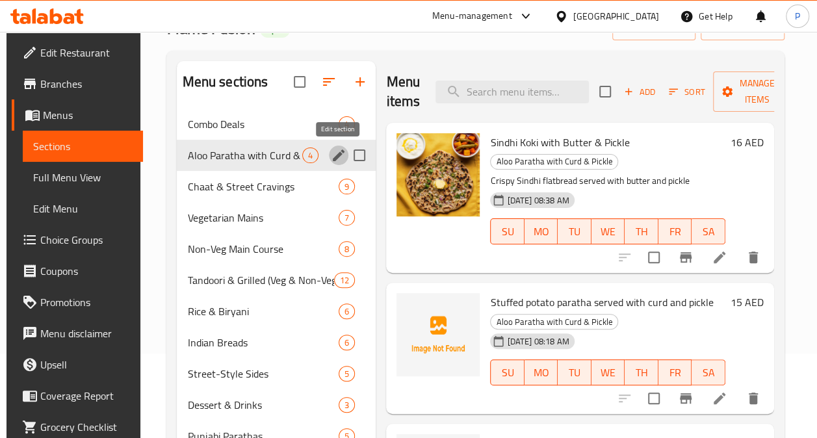
click at [338, 151] on icon "edit" at bounding box center [339, 155] width 16 height 16
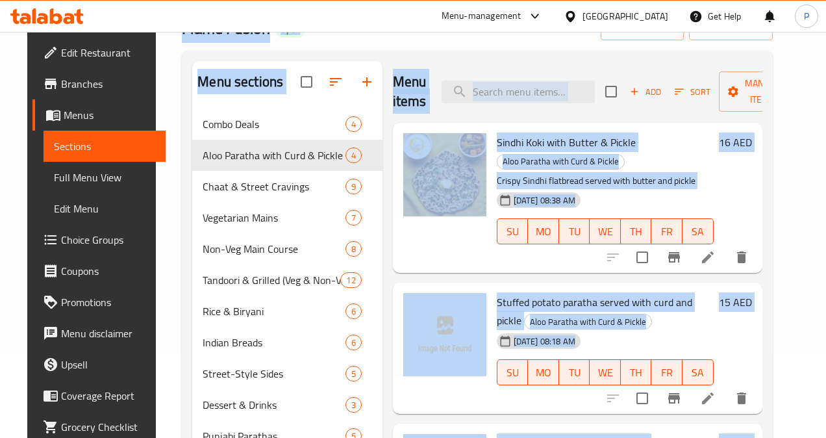
drag, startPoint x: 295, startPoint y: 197, endPoint x: -3, endPoint y: 252, distance: 302.5
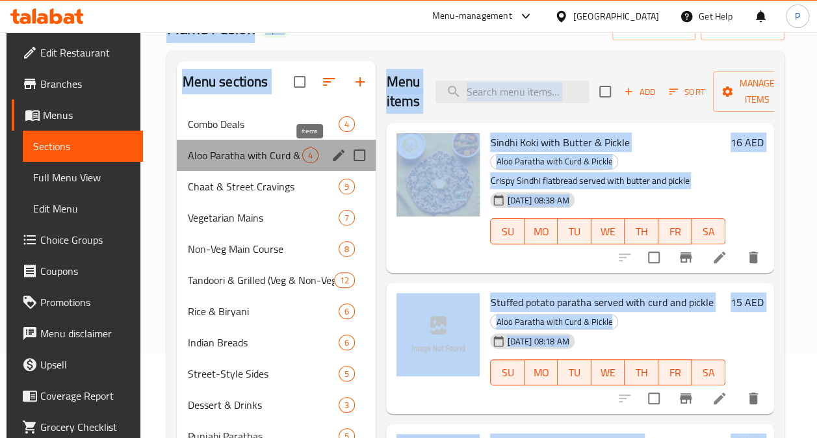
click at [309, 157] on span "4" at bounding box center [310, 155] width 15 height 12
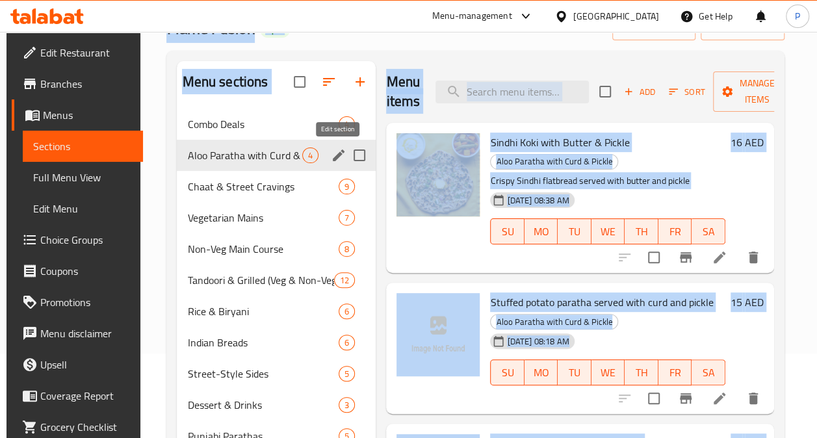
click at [339, 157] on icon "edit" at bounding box center [339, 155] width 16 height 16
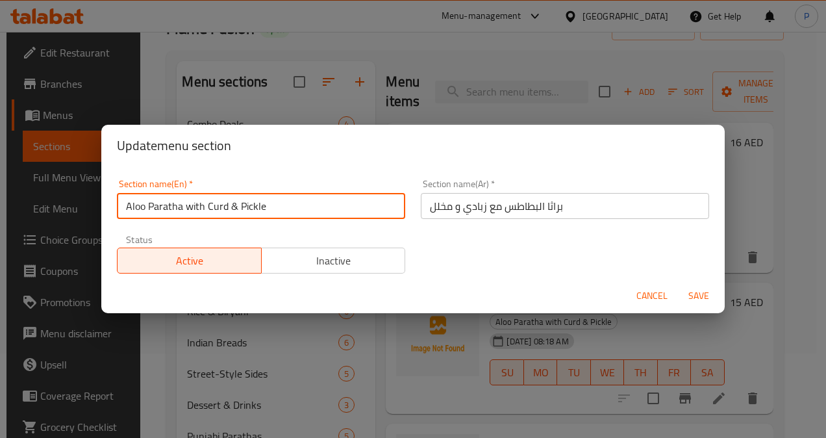
drag, startPoint x: 271, startPoint y: 208, endPoint x: 46, endPoint y: 236, distance: 226.6
click at [46, 236] on div "Update menu section Section name(En)   * Aloo Paratha with Curd & Pickle Sectio…" at bounding box center [413, 219] width 826 height 438
type input "Value Tadka Breakfast"
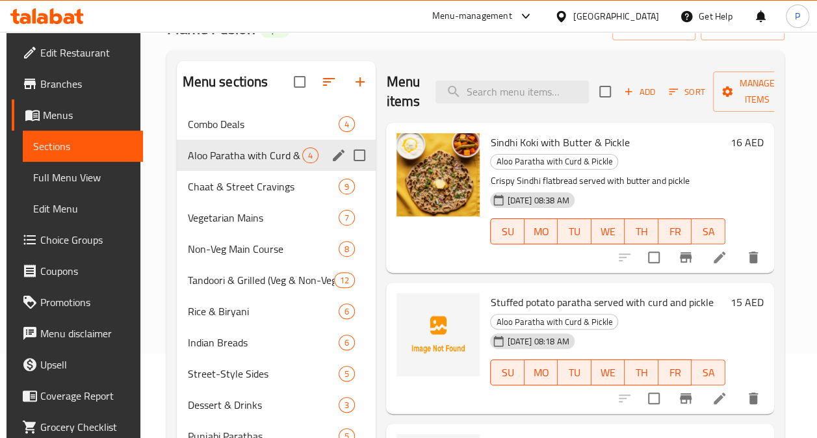
click at [346, 156] on input "Menu sections" at bounding box center [359, 155] width 27 height 27
checkbox input "true"
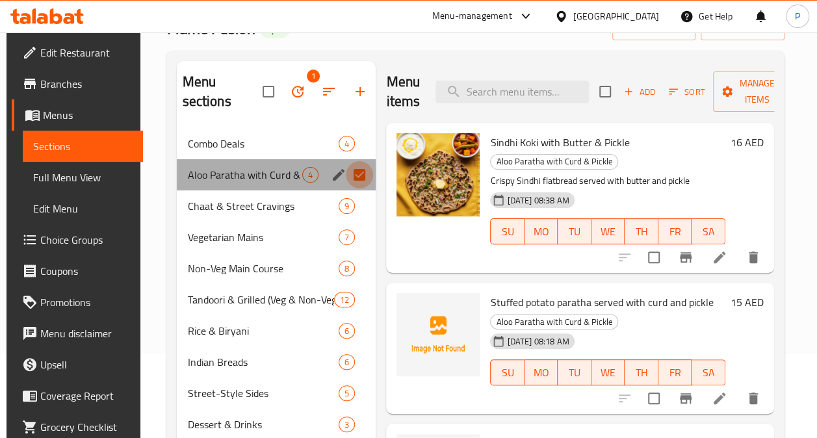
click at [346, 174] on input "Menu sections" at bounding box center [359, 174] width 27 height 27
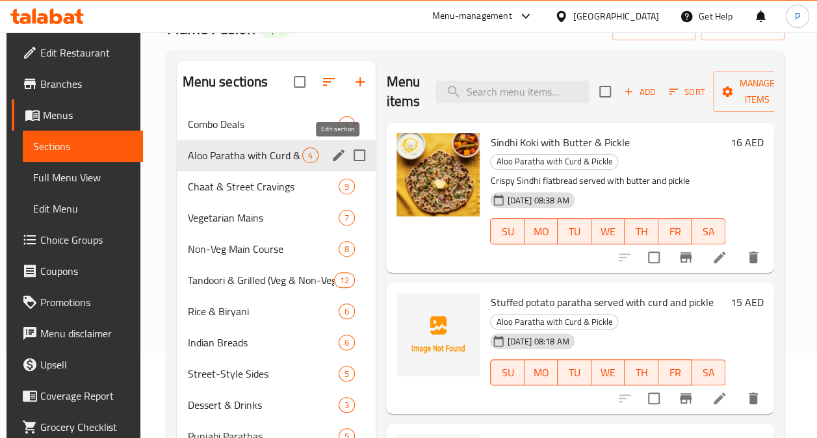
click at [342, 156] on icon "edit" at bounding box center [339, 155] width 16 height 16
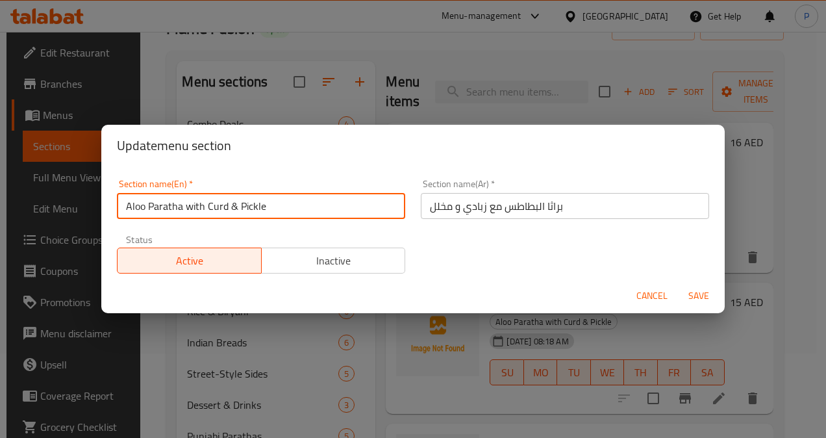
drag, startPoint x: 297, startPoint y: 203, endPoint x: 37, endPoint y: 190, distance: 260.2
click at [37, 190] on div "Update menu section Section name(En)   * Aloo Paratha with Curd & Pickle Sectio…" at bounding box center [413, 219] width 826 height 438
type input "Value Tadka Breakfast"
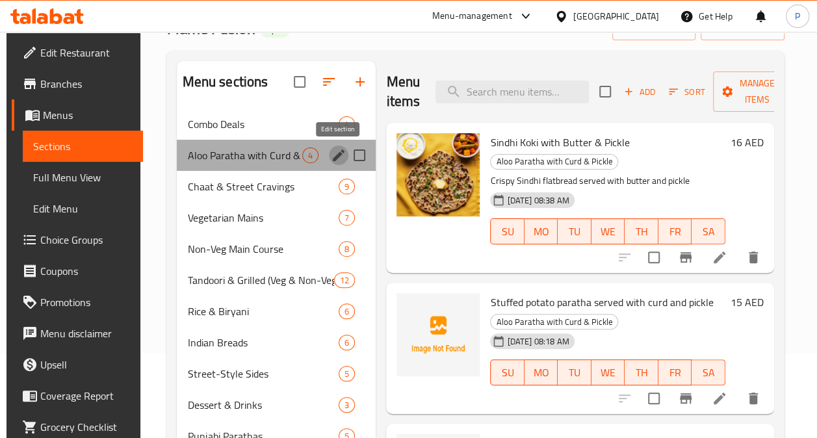
click at [335, 161] on icon "edit" at bounding box center [339, 155] width 16 height 16
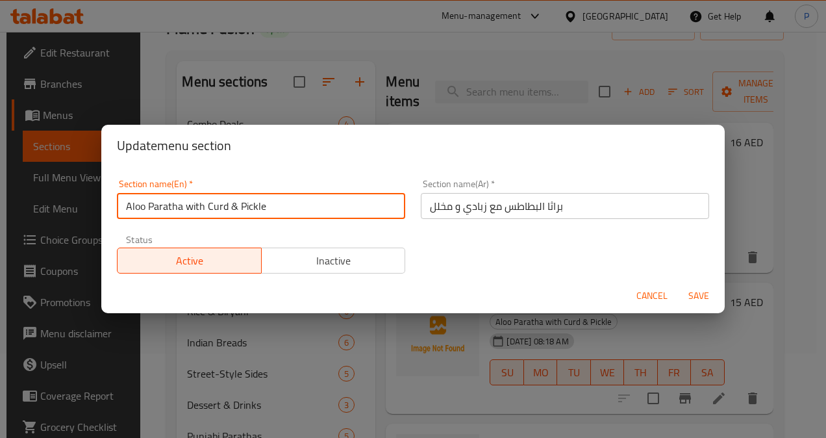
drag, startPoint x: 291, startPoint y: 208, endPoint x: 0, endPoint y: 209, distance: 291.0
click at [0, 209] on div "Update menu section Section name(En)   * Aloo Paratha with Curd & Pickle Sectio…" at bounding box center [413, 219] width 826 height 438
type input "Value Tadka Breakfast"
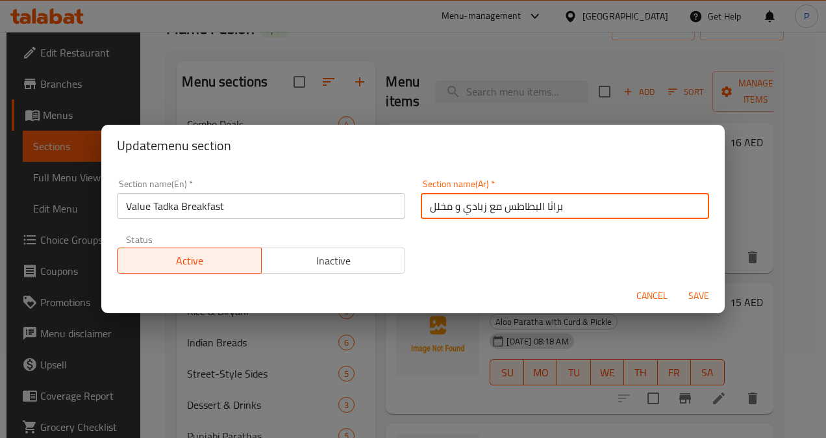
paste input "فطور قيمة"
type input "فطور قيمة"
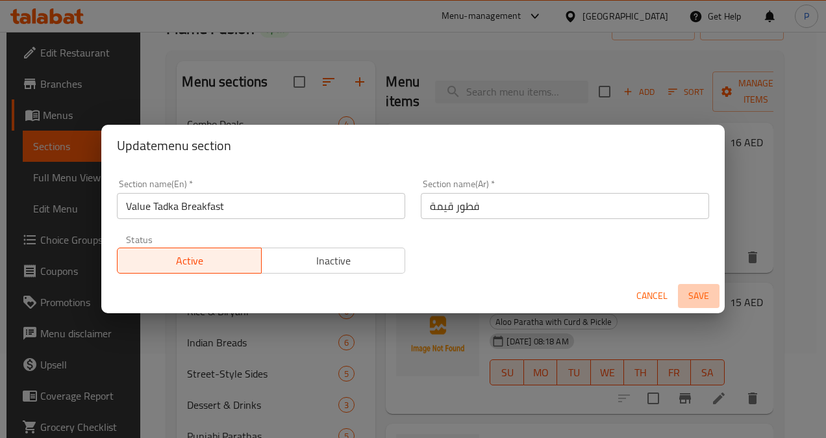
click at [691, 294] on span "Save" at bounding box center [698, 296] width 31 height 16
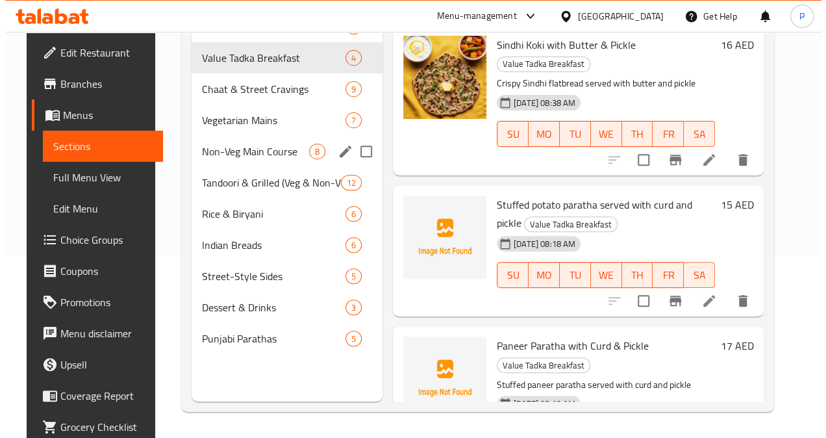
scroll to position [46, 0]
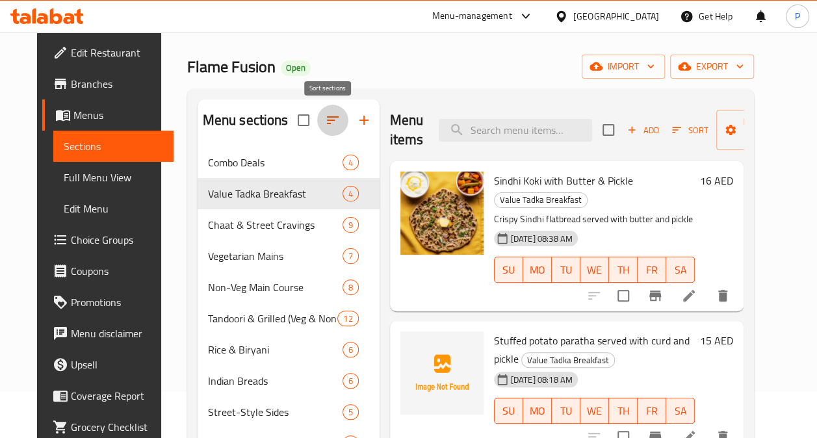
click at [329, 120] on icon "button" at bounding box center [333, 120] width 16 height 16
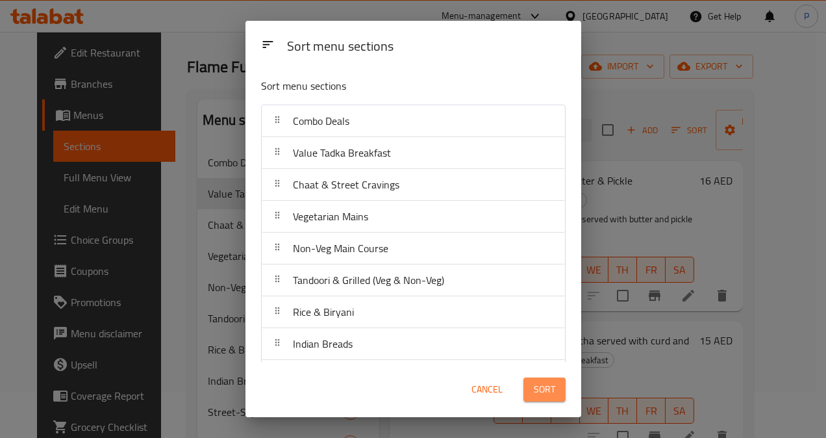
click at [546, 391] on span "Sort" at bounding box center [544, 389] width 21 height 16
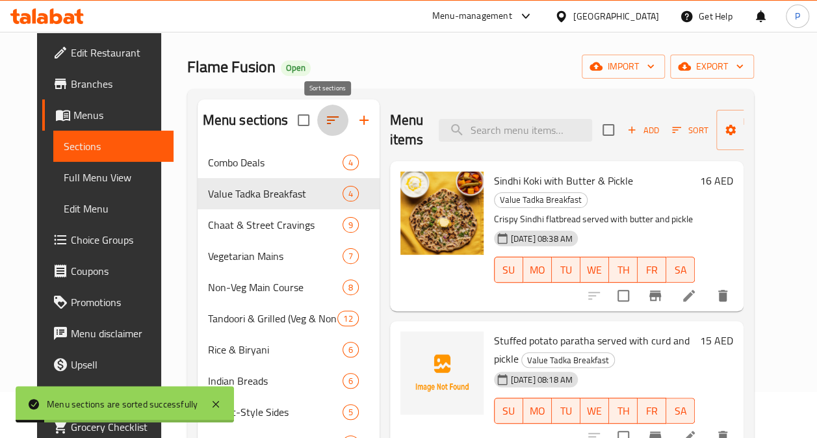
click at [325, 115] on icon "button" at bounding box center [333, 120] width 16 height 16
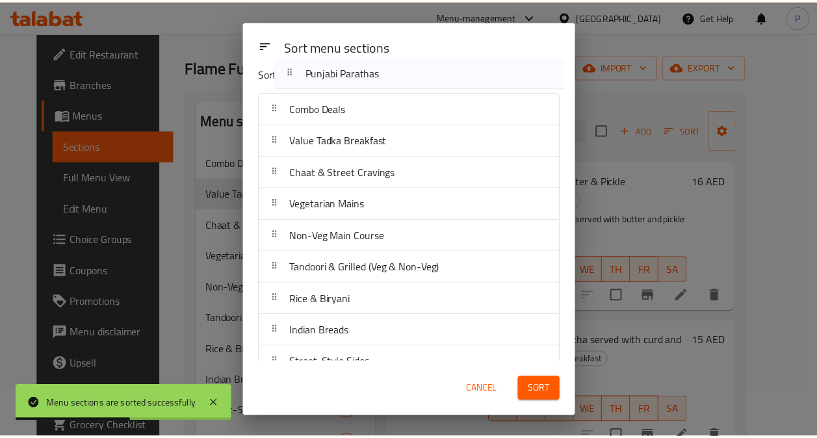
scroll to position [0, 0]
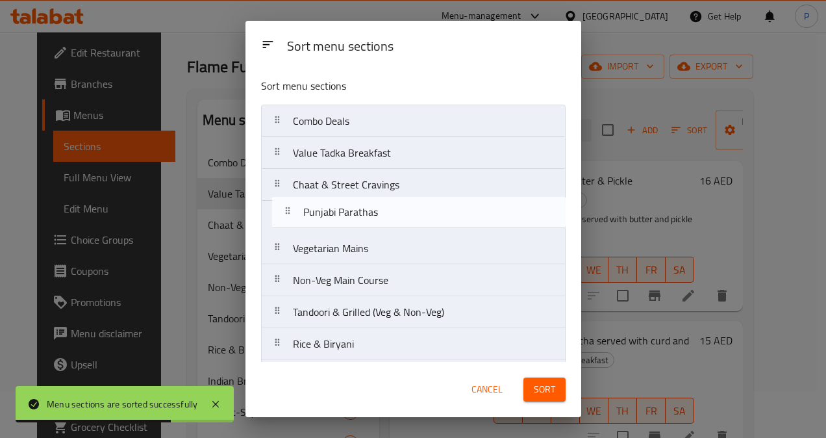
drag, startPoint x: 337, startPoint y: 340, endPoint x: 348, endPoint y: 205, distance: 136.2
click at [348, 205] on nav "Combo Deals Value Tadka Breakfast Chaat & Street Cravings Vegetarian Mains Non-…" at bounding box center [413, 280] width 305 height 351
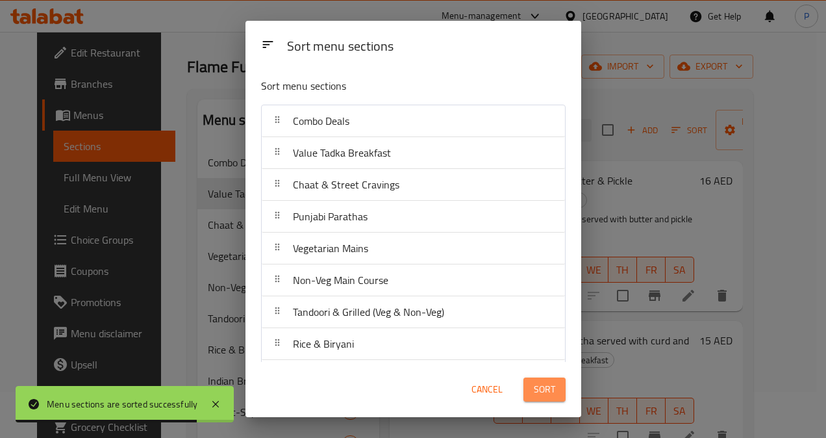
click at [548, 377] on button "Sort" at bounding box center [545, 389] width 42 height 24
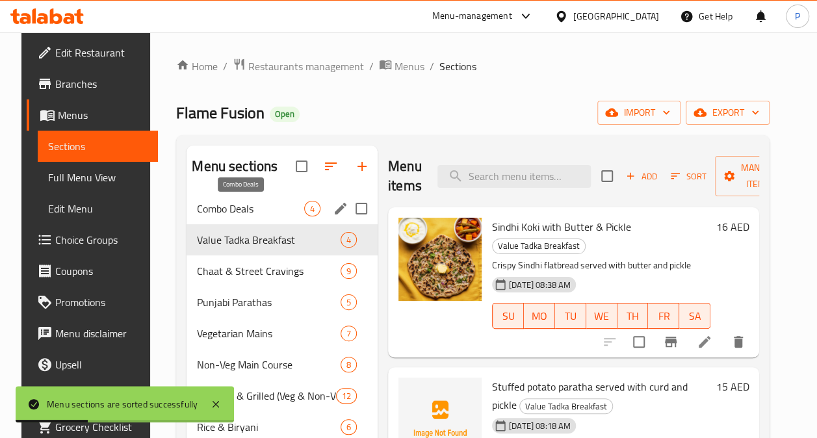
click at [257, 205] on span "Combo Deals" at bounding box center [250, 209] width 107 height 16
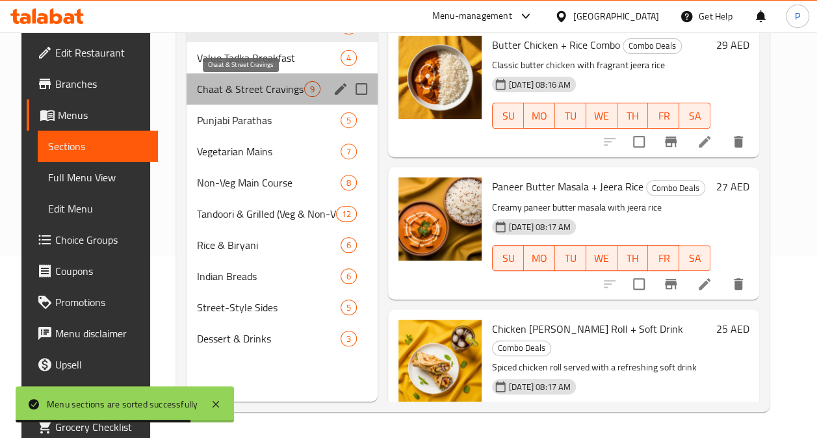
click at [246, 96] on span "Chaat & Street Cravings" at bounding box center [250, 89] width 107 height 16
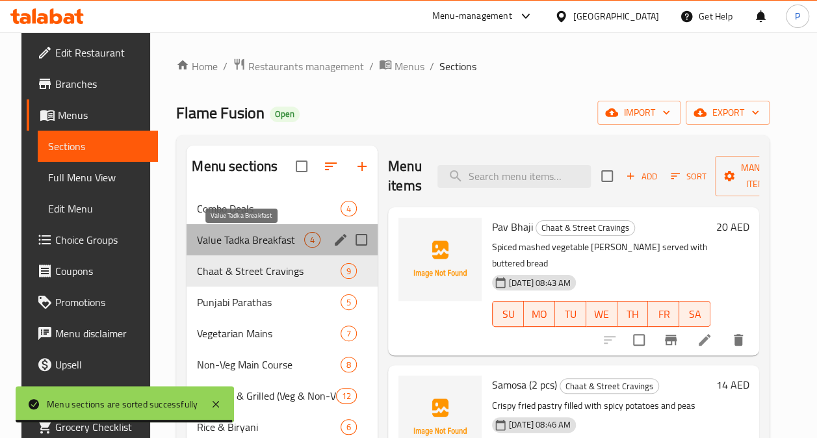
click at [227, 242] on span "Value Tadka Breakfast" at bounding box center [250, 240] width 107 height 16
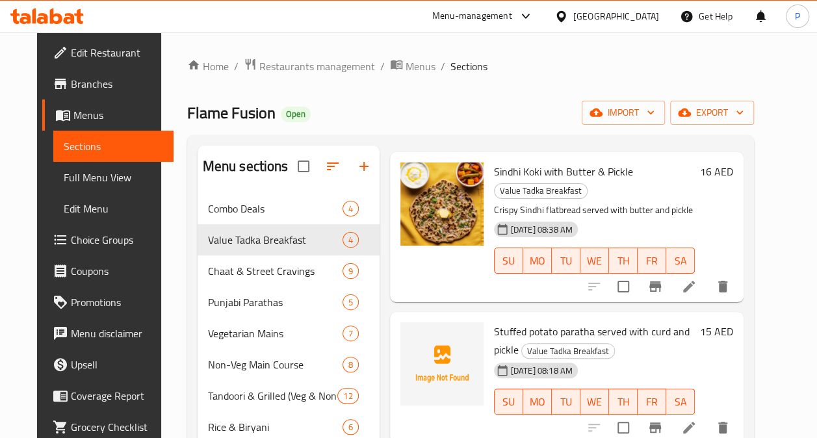
scroll to position [77, 0]
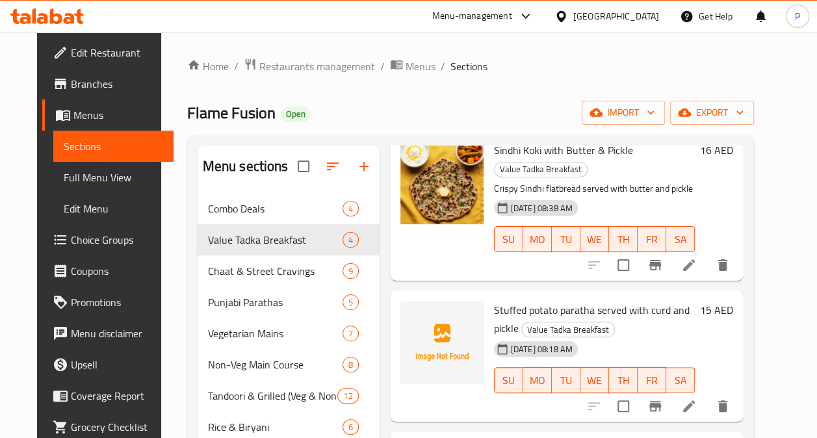
click at [696, 398] on icon at bounding box center [689, 406] width 16 height 16
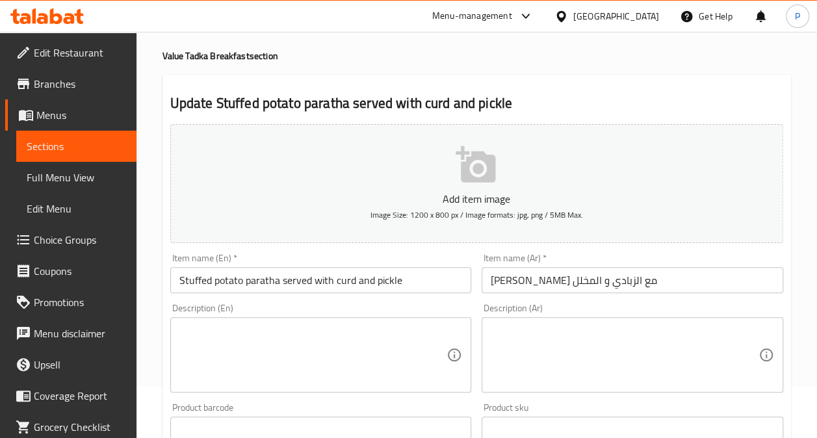
scroll to position [79, 0]
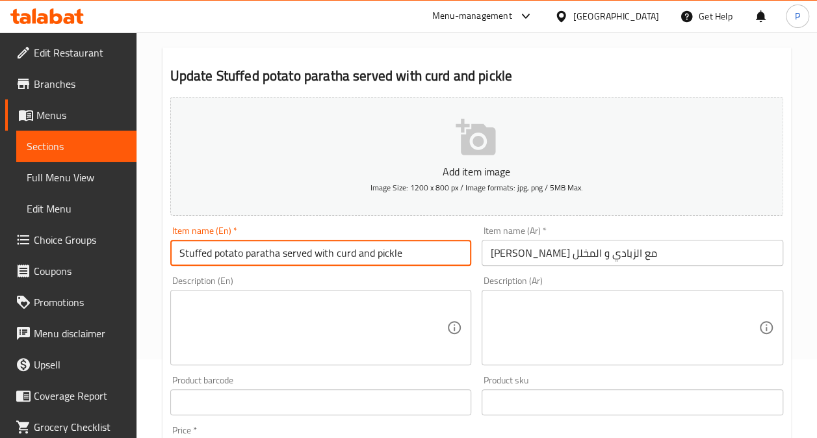
drag, startPoint x: 446, startPoint y: 254, endPoint x: 184, endPoint y: 266, distance: 261.4
click at [184, 266] on div "Item name (En)   * Stuffed potato paratha served with curd and pickle Item name…" at bounding box center [321, 246] width 312 height 50
click at [383, 248] on input "Stuffed potato paratha served with curd and pickle" at bounding box center [320, 253] width 301 height 26
drag, startPoint x: 416, startPoint y: 250, endPoint x: 101, endPoint y: 264, distance: 315.4
click at [101, 264] on div "Edit Restaurant Branches Menus Sections Full Menu View Edit Menu Choice Groups …" at bounding box center [408, 396] width 817 height 886
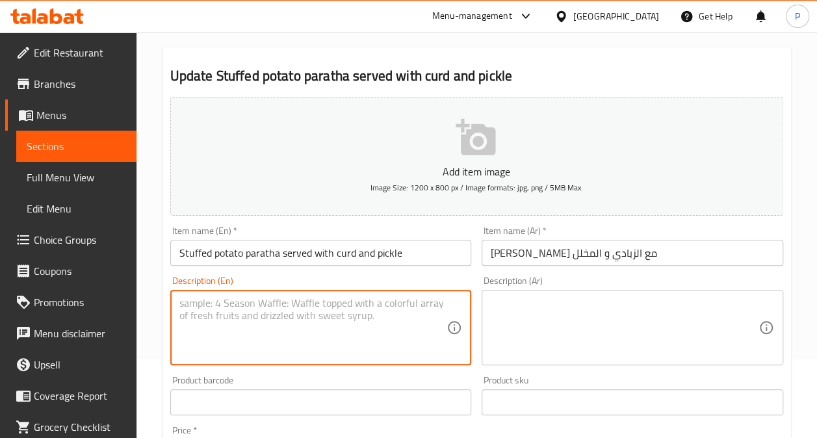
click at [201, 317] on textarea at bounding box center [313, 328] width 268 height 62
paste textarea "Stuffed potato paratha served with curd and pickle"
type textarea "Stuffed potato paratha served with curd and pickle"
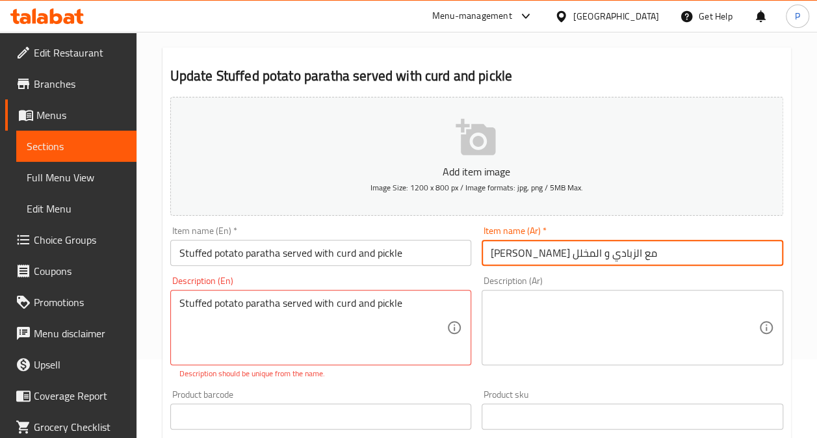
drag, startPoint x: 676, startPoint y: 256, endPoint x: 424, endPoint y: 253, distance: 252.1
click at [424, 253] on div "Add item image Image Size: 1200 x 800 px / Image formats: jpg, png / 5MB Max. I…" at bounding box center [476, 379] width 623 height 574
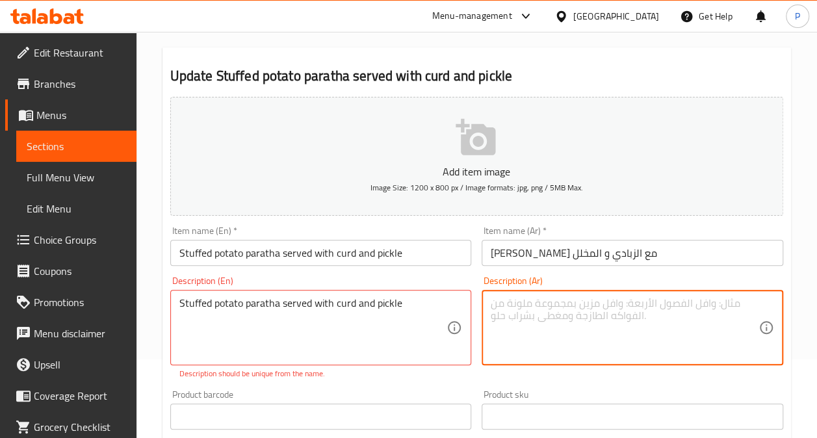
click at [509, 314] on textarea at bounding box center [624, 328] width 268 height 62
paste textarea "براثا محشي بالبطاطس مع الزبادي و المخلل"
type textarea "براثا محشي بالبطاطس مع الزبادي و المخلل"
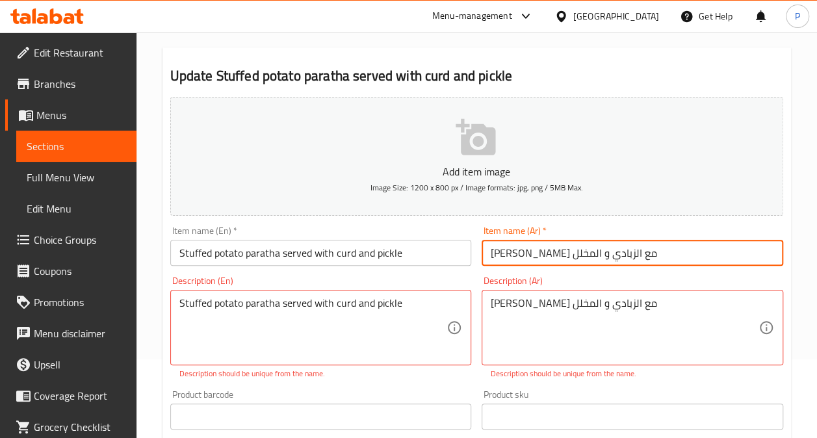
drag, startPoint x: 682, startPoint y: 252, endPoint x: 335, endPoint y: 232, distance: 348.1
click at [335, 232] on div "Add item image Image Size: 1200 x 800 px / Image formats: jpg, png / 5MB Max. I…" at bounding box center [476, 379] width 623 height 574
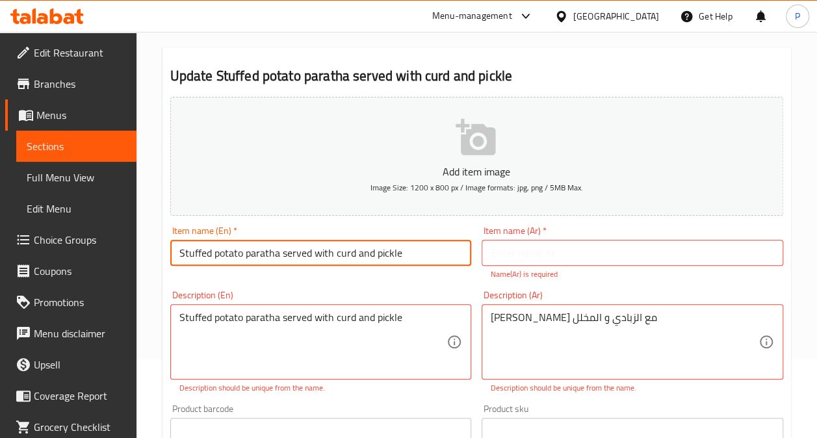
drag, startPoint x: 403, startPoint y: 258, endPoint x: 77, endPoint y: 249, distance: 326.2
click at [77, 249] on div "Edit Restaurant Branches Menus Sections Full Menu View Edit Menu Choice Groups …" at bounding box center [408, 410] width 817 height 915
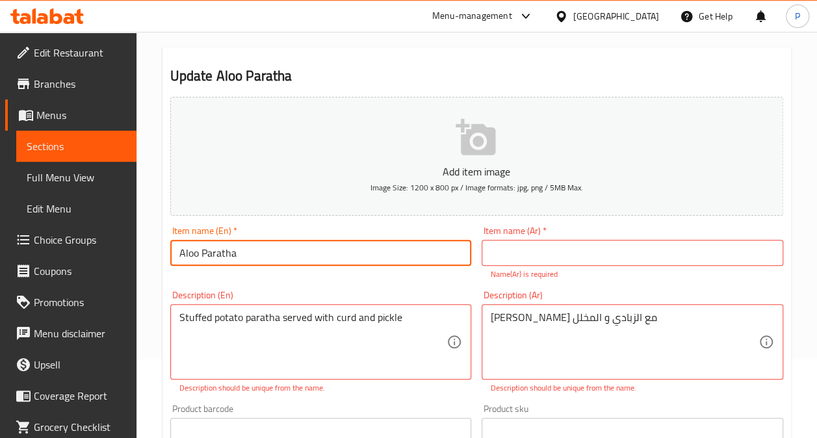
drag, startPoint x: 253, startPoint y: 251, endPoint x: 121, endPoint y: 256, distance: 132.6
click at [121, 256] on div "Edit Restaurant Branches Menus Sections Full Menu View Edit Menu Choice Groups …" at bounding box center [408, 410] width 817 height 915
type input "Aloo Paratha"
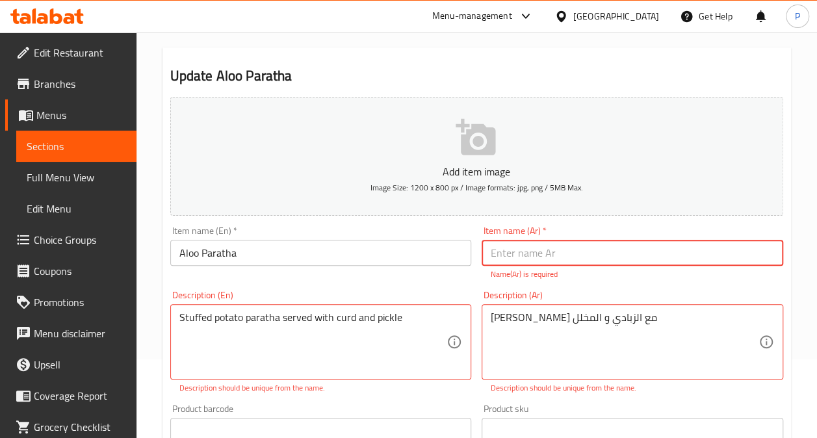
click at [495, 247] on input "text" at bounding box center [631, 253] width 301 height 26
paste input "براتا بالبطاطس"
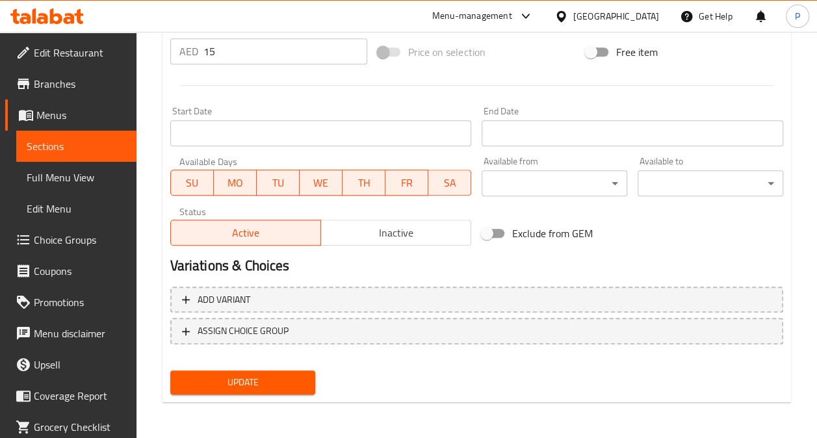
type input "براتا بالبطاطس"
click at [240, 382] on span "Update" at bounding box center [243, 382] width 125 height 16
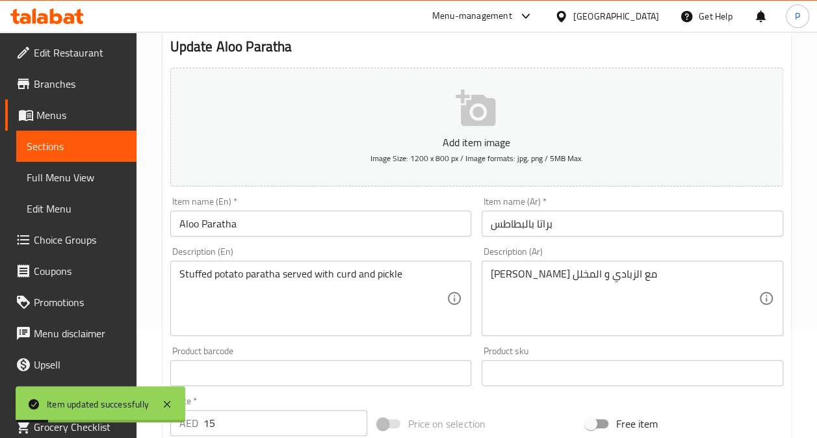
scroll to position [0, 0]
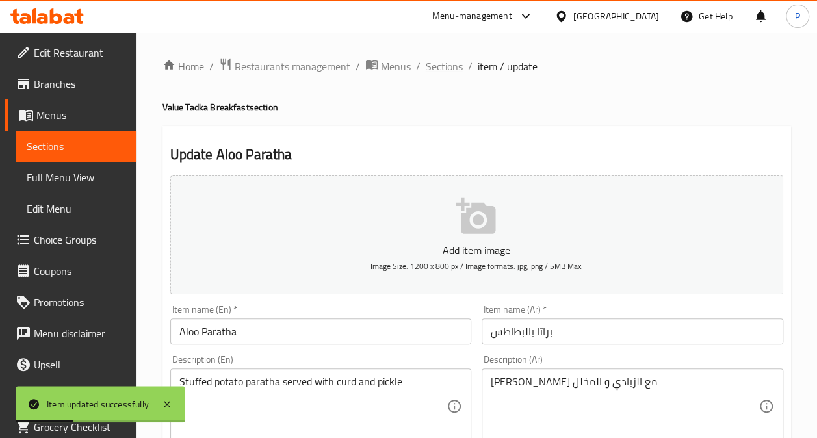
click at [455, 66] on span "Sections" at bounding box center [444, 66] width 37 height 16
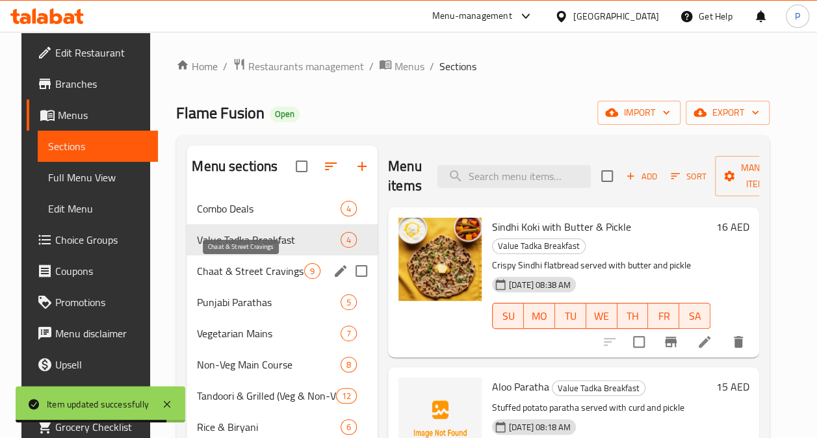
click at [255, 266] on span "Chaat & Street Cravings" at bounding box center [250, 271] width 107 height 16
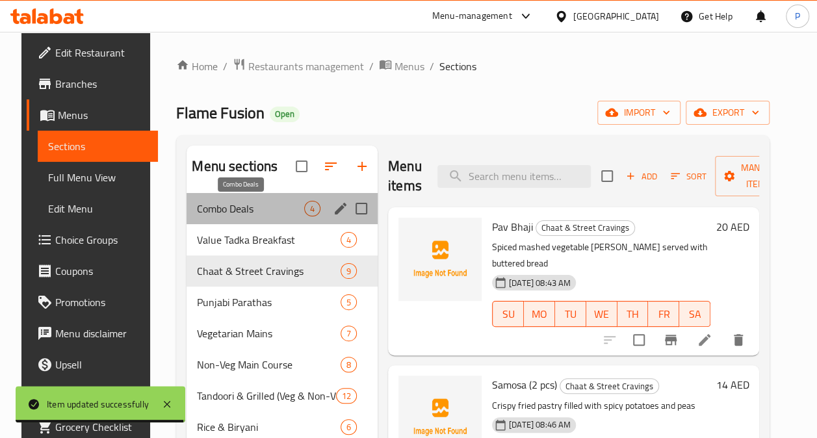
click at [243, 207] on span "Combo Deals" at bounding box center [250, 209] width 107 height 16
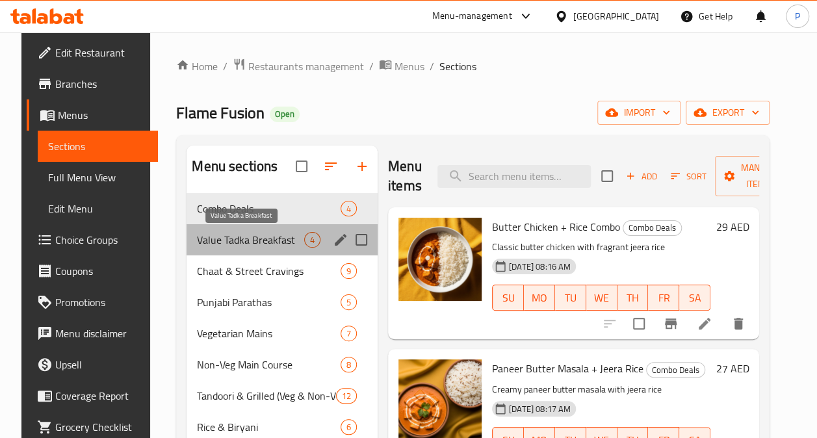
click at [256, 234] on span "Value Tadka Breakfast" at bounding box center [250, 240] width 107 height 16
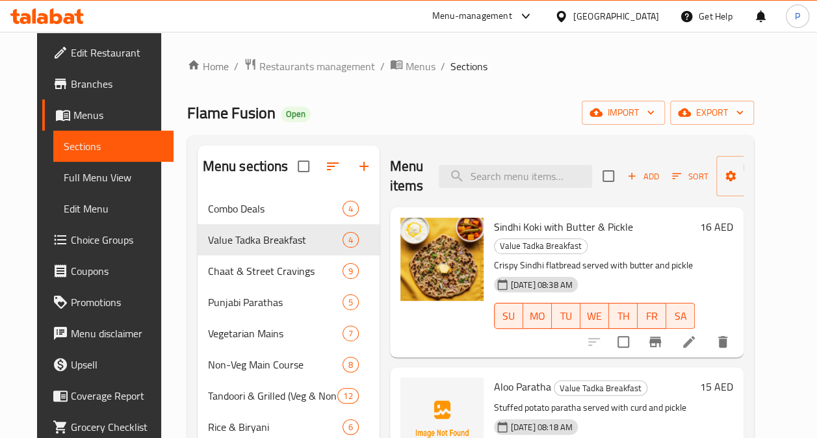
scroll to position [210, 0]
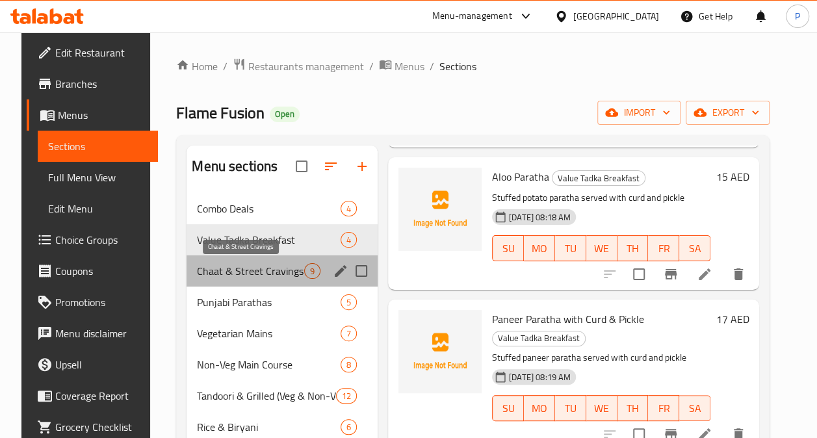
click at [257, 275] on span "Chaat & Street Cravings" at bounding box center [250, 271] width 107 height 16
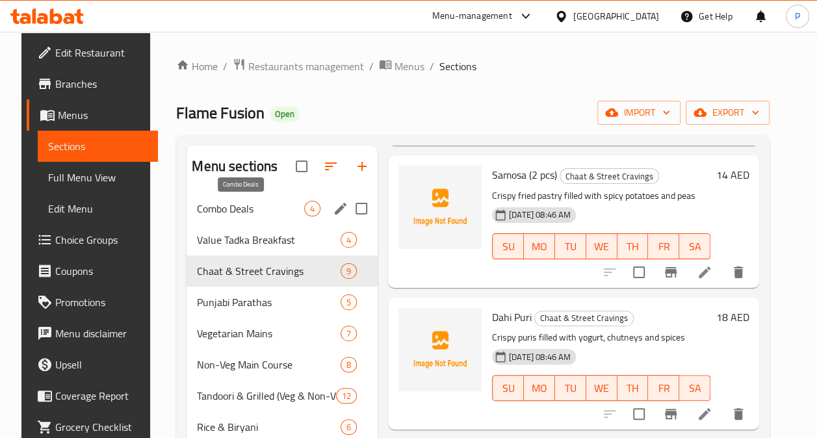
click at [248, 204] on span "Combo Deals" at bounding box center [250, 209] width 107 height 16
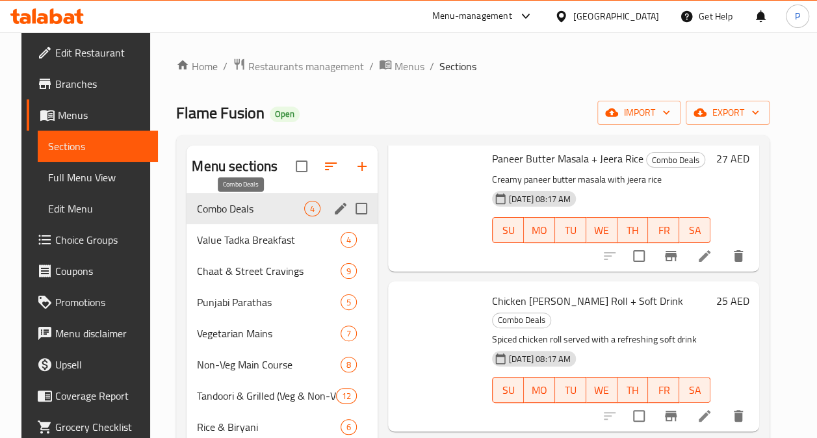
scroll to position [192, 0]
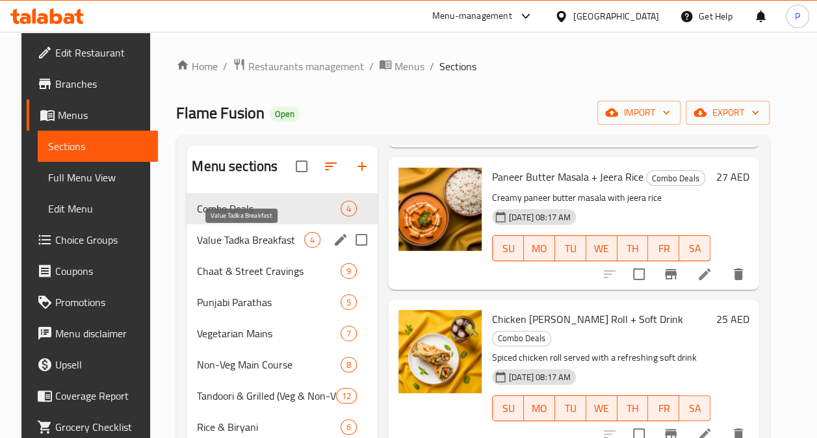
click at [225, 247] on span "Value Tadka Breakfast" at bounding box center [250, 240] width 107 height 16
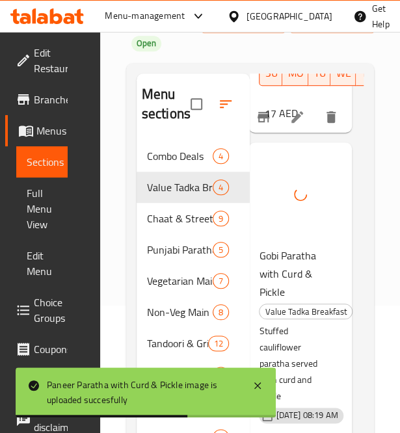
scroll to position [1053, 0]
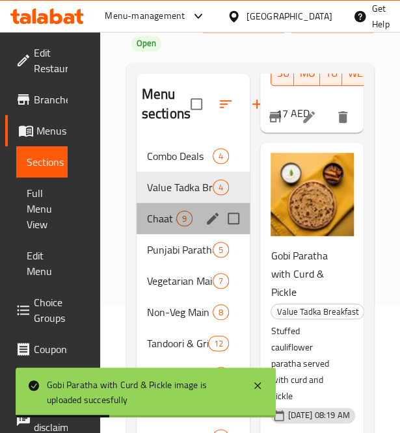
click at [147, 226] on div "Chaat & Street Cravings 9" at bounding box center [193, 218] width 114 height 31
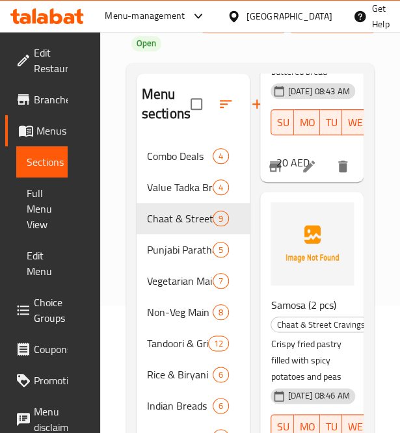
scroll to position [287, 0]
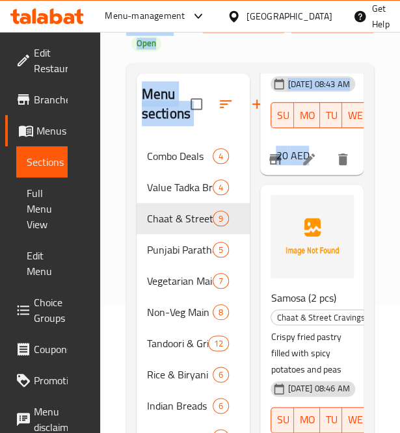
drag, startPoint x: 312, startPoint y: 266, endPoint x: 0, endPoint y: 201, distance: 319.2
click at [0, 201] on html "​ Menu-management United Arab Emirates Get Help P Edit Restaurant Branches Menu…" at bounding box center [200, 89] width 400 height 433
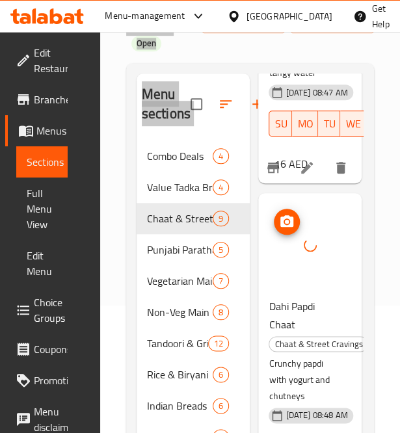
scroll to position [196, 0]
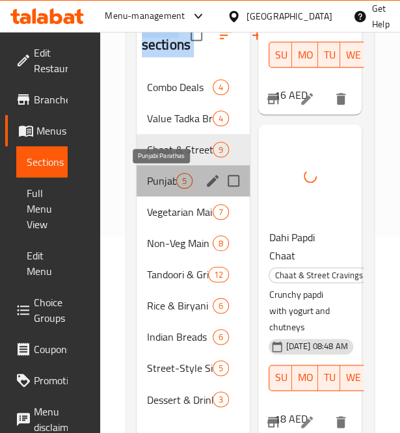
click at [168, 177] on span "Punjabi Parathas" at bounding box center [161, 181] width 29 height 16
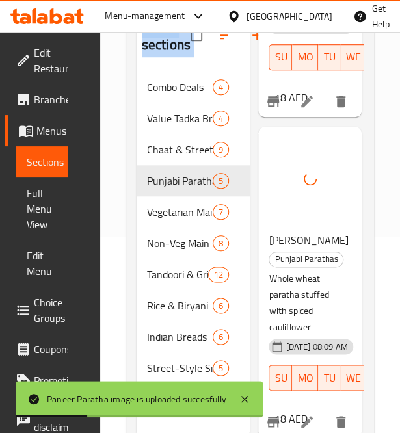
scroll to position [236, 0]
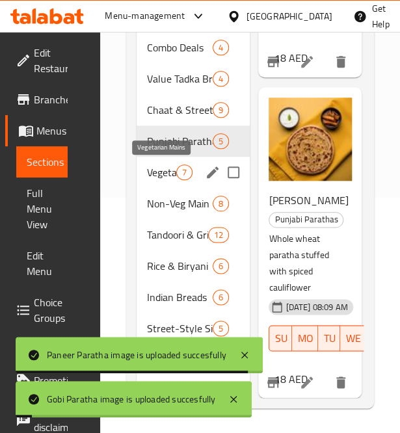
click at [157, 178] on span "Vegetarian Mains" at bounding box center [161, 172] width 29 height 16
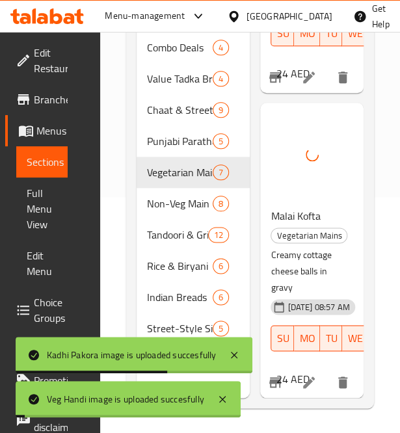
scroll to position [1828, 1]
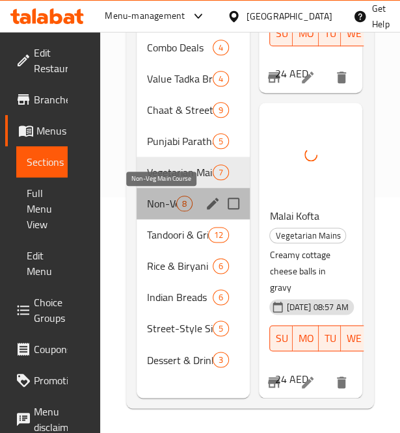
click at [160, 207] on span "Non-Veg Main Course" at bounding box center [161, 204] width 29 height 16
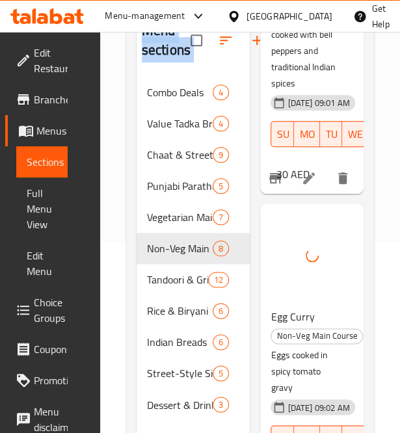
scroll to position [2172, 0]
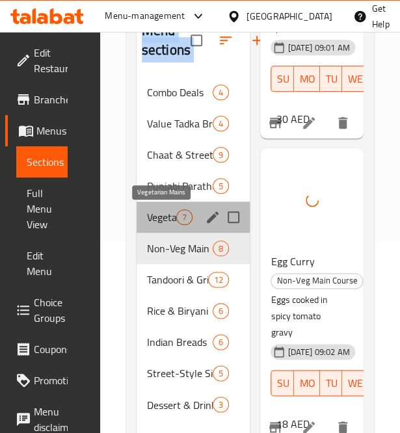
click at [147, 221] on span "Vegetarian Mains" at bounding box center [161, 217] width 29 height 16
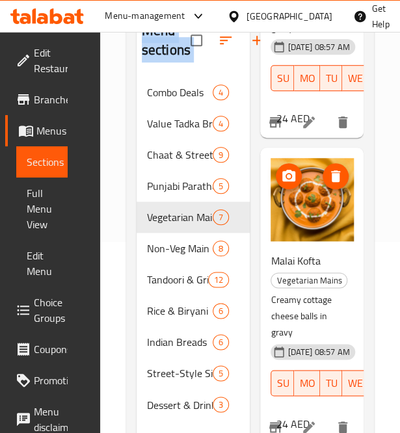
scroll to position [1828, 0]
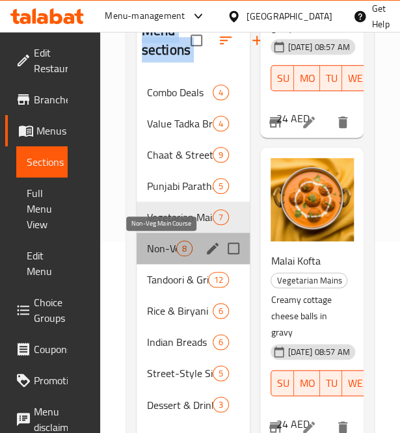
click at [151, 253] on span "Non-Veg Main Course" at bounding box center [161, 248] width 29 height 16
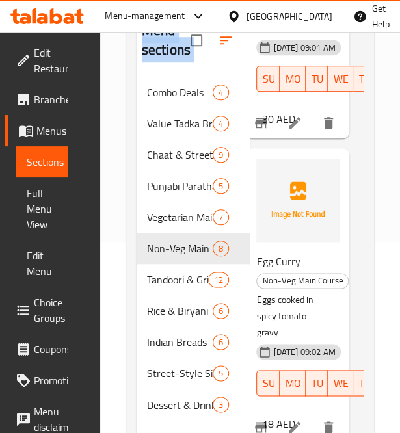
scroll to position [2172, 0]
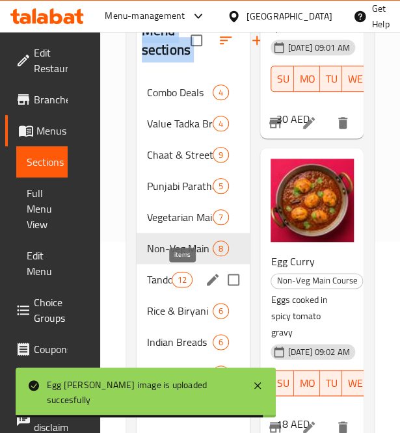
click at [187, 276] on span "12" at bounding box center [181, 279] width 19 height 12
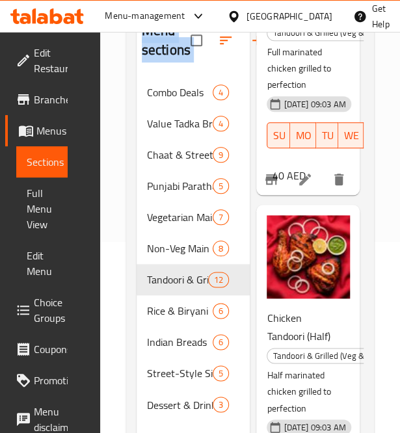
scroll to position [0, 4]
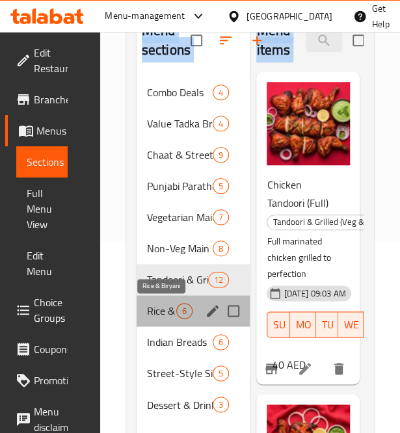
click at [163, 311] on span "Rice & Biryani" at bounding box center [161, 311] width 29 height 16
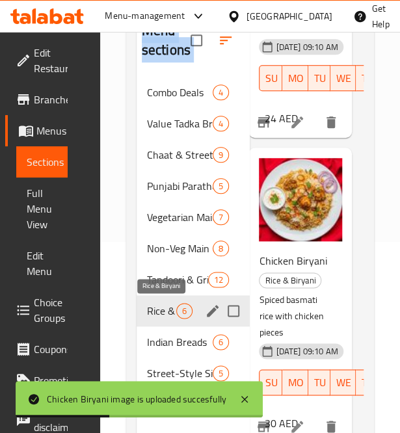
scroll to position [236, 0]
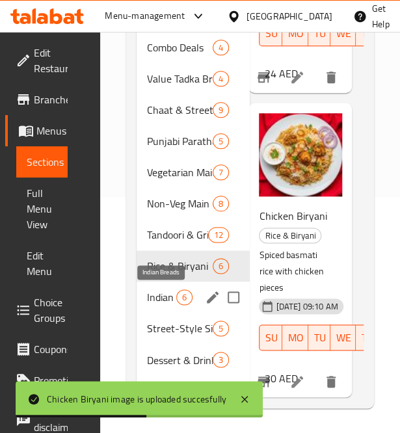
click at [149, 300] on span "Indian Breads" at bounding box center [161, 297] width 29 height 16
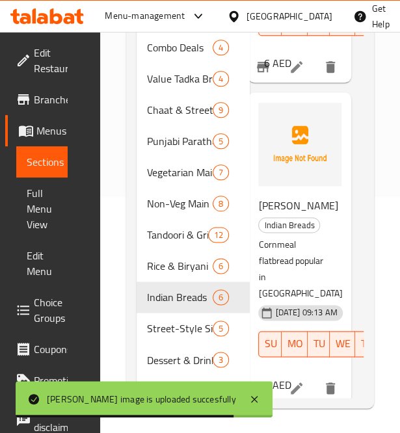
scroll to position [1419, 12]
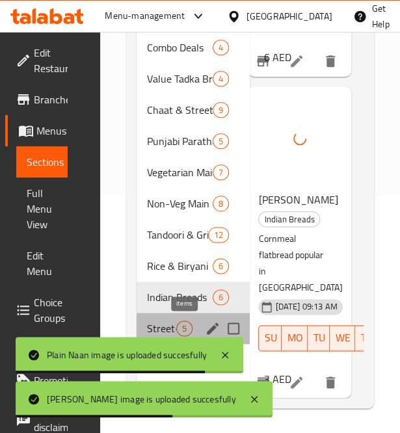
click at [180, 322] on span "5" at bounding box center [184, 328] width 15 height 12
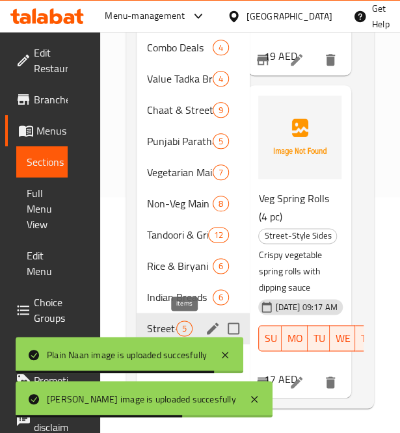
scroll to position [1323, 12]
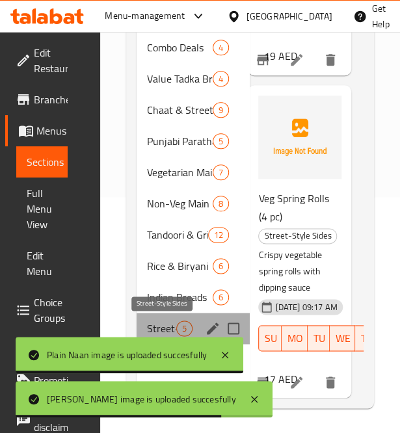
click at [155, 325] on span "Street-Style Sides" at bounding box center [161, 328] width 29 height 16
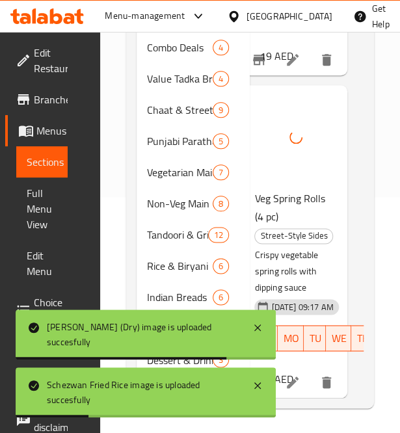
scroll to position [236, 0]
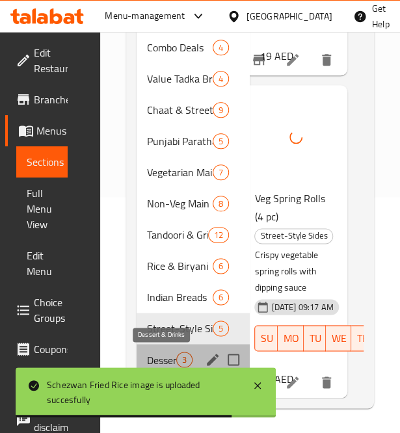
click at [157, 359] on span "Dessert & Drinks" at bounding box center [161, 359] width 29 height 16
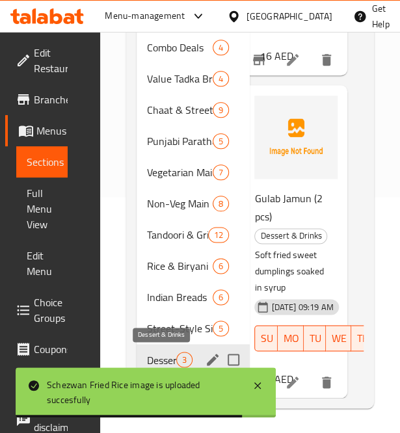
scroll to position [578, 16]
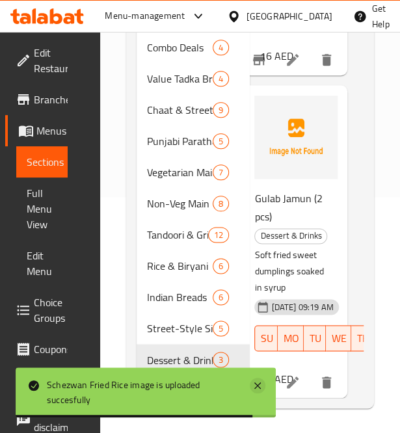
click at [256, 380] on icon at bounding box center [257, 385] width 16 height 16
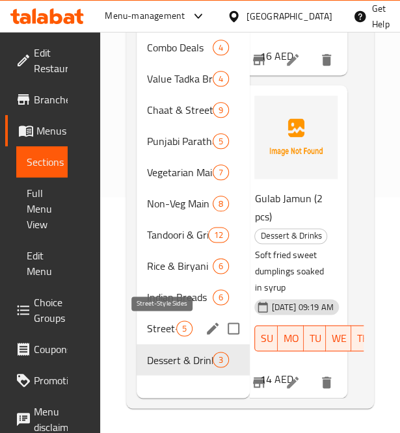
click at [152, 327] on span "Street-Style Sides" at bounding box center [161, 328] width 29 height 16
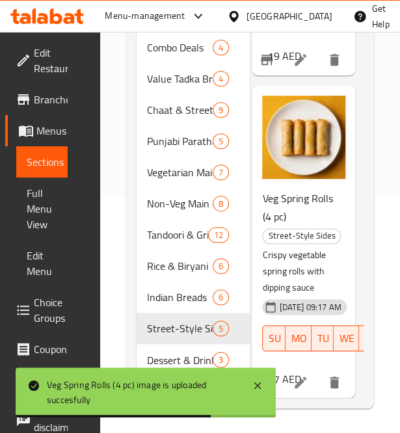
scroll to position [1323, 8]
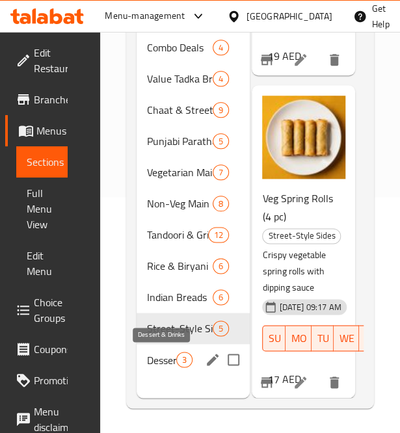
click at [163, 360] on span "Dessert & Drinks" at bounding box center [161, 359] width 29 height 16
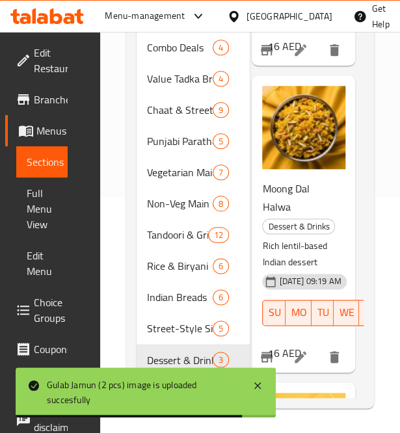
scroll to position [0, 8]
